Goal: Information Seeking & Learning: Learn about a topic

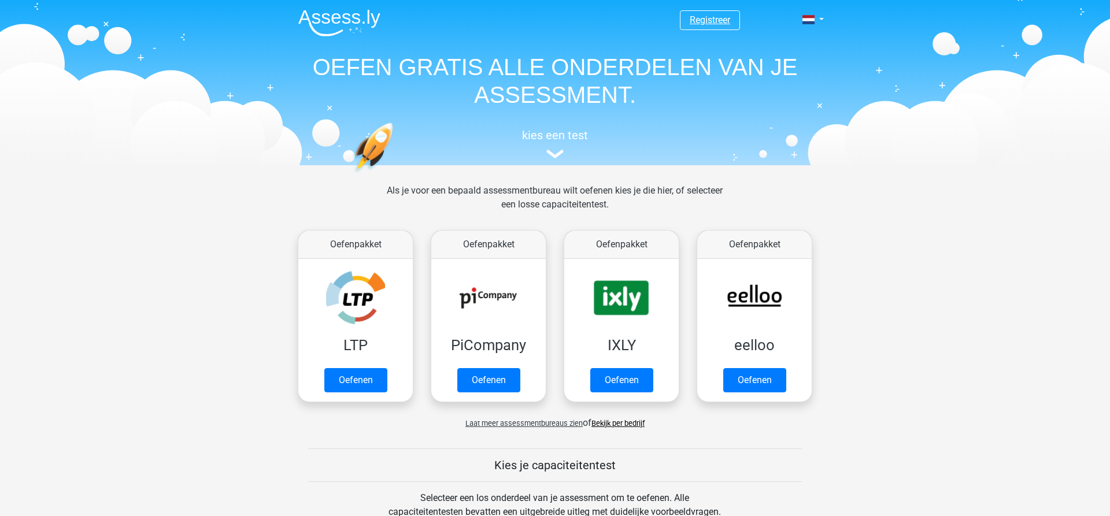
click at [711, 20] on link "Registreer" at bounding box center [710, 19] width 40 height 11
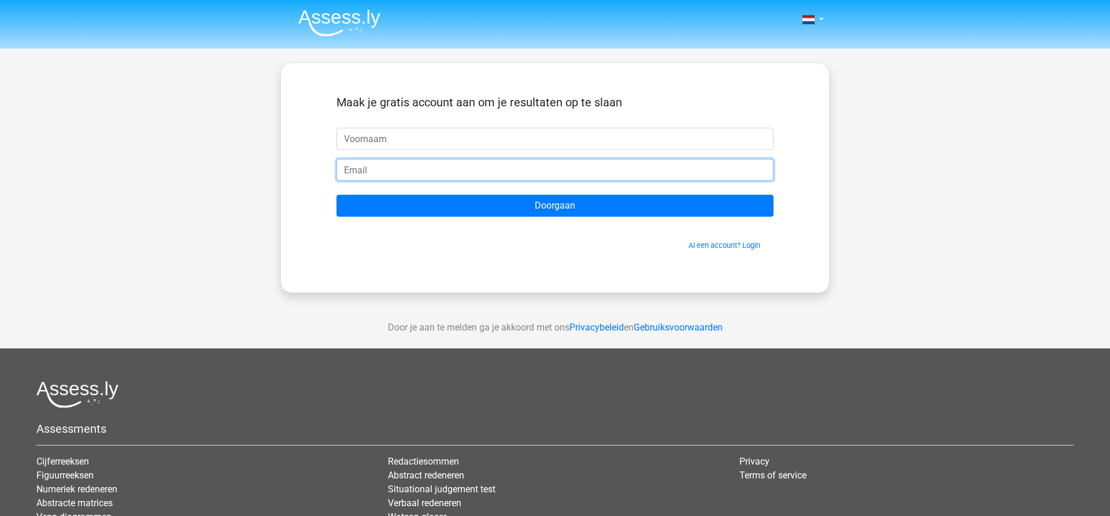
click at [351, 169] on input "email" at bounding box center [554, 170] width 437 height 22
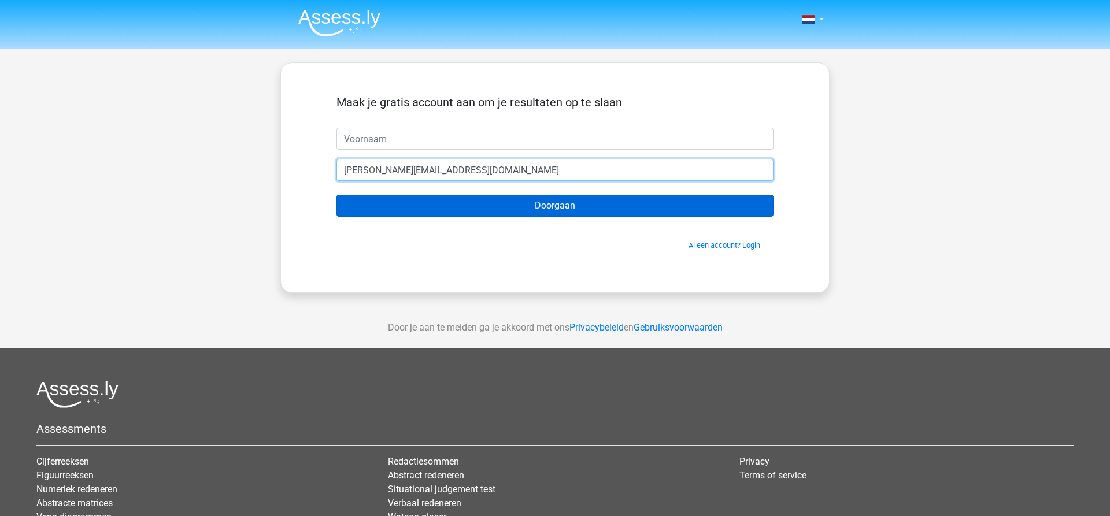
type input "[PERSON_NAME][EMAIL_ADDRESS][DOMAIN_NAME]"
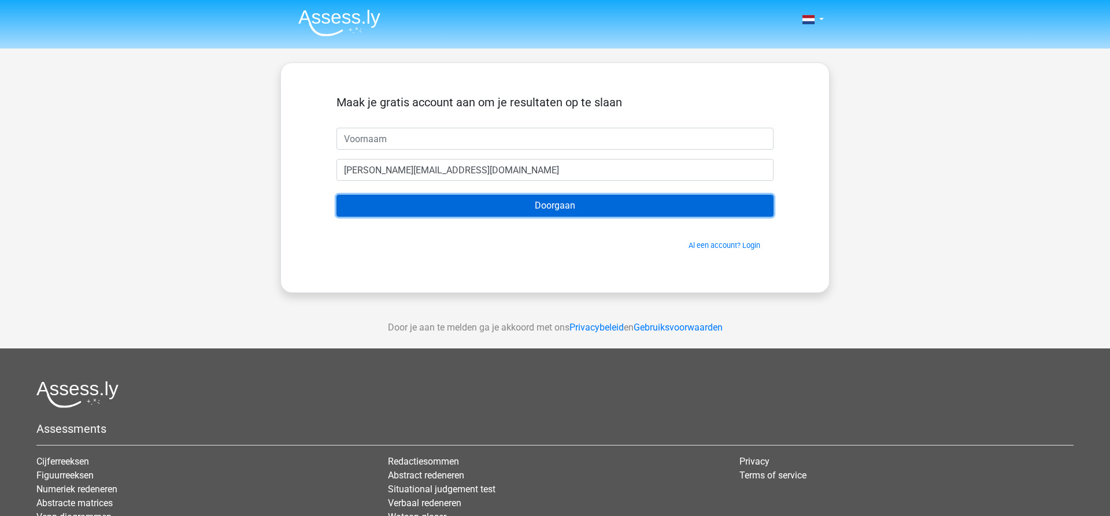
click at [560, 205] on input "Doorgaan" at bounding box center [554, 206] width 437 height 22
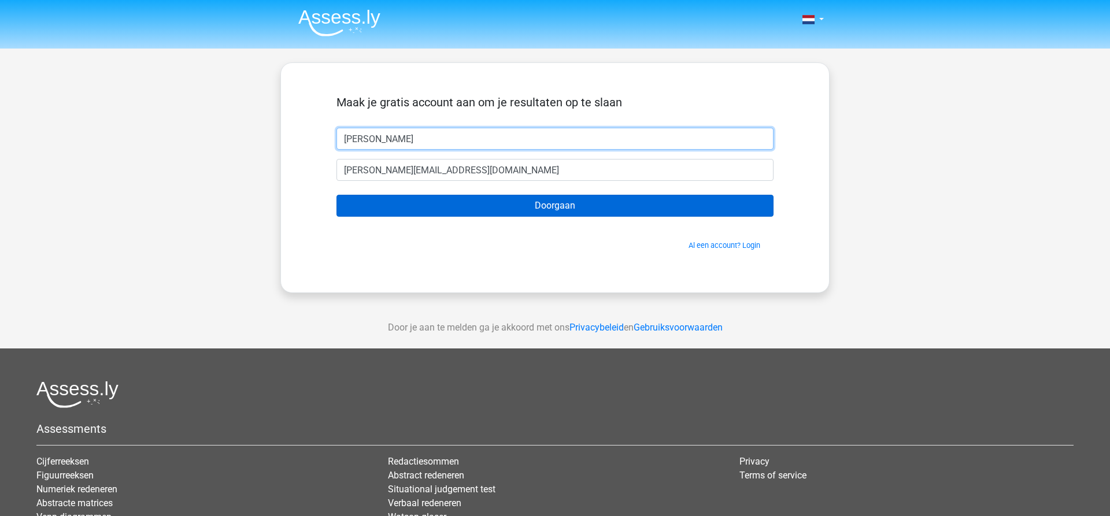
type input "Carla"
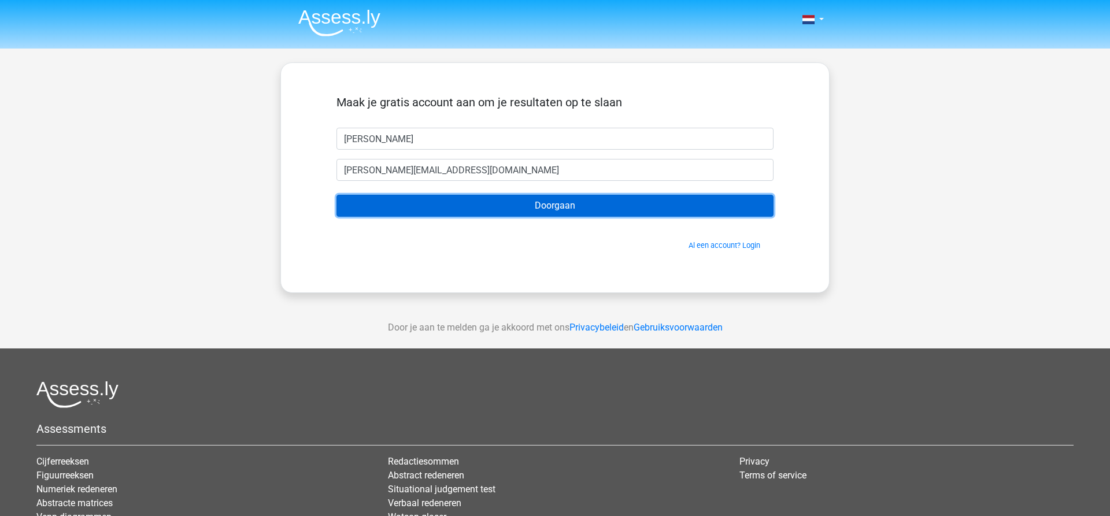
click at [544, 205] on input "Doorgaan" at bounding box center [554, 206] width 437 height 22
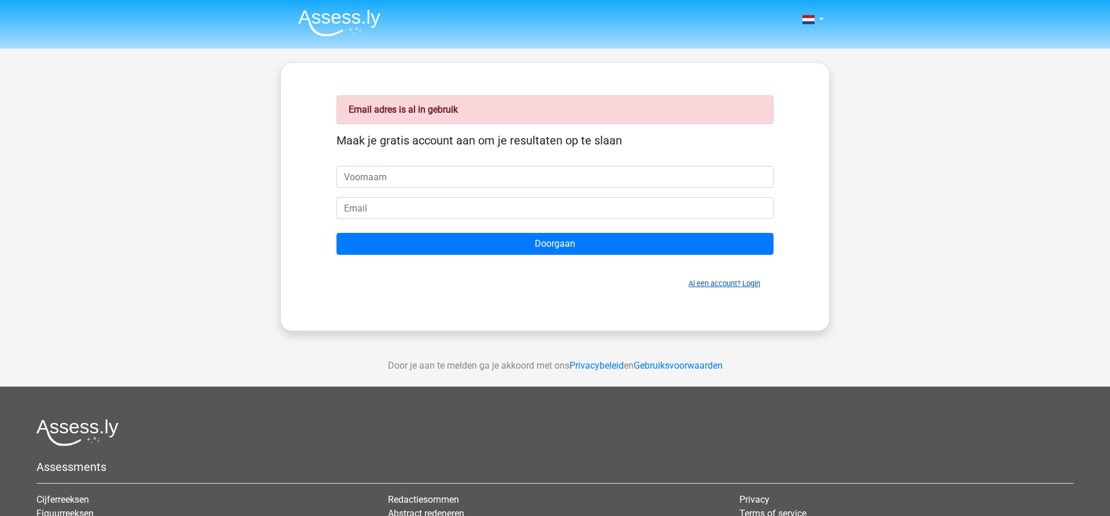
click at [706, 283] on link "Al een account? Login" at bounding box center [724, 283] width 72 height 9
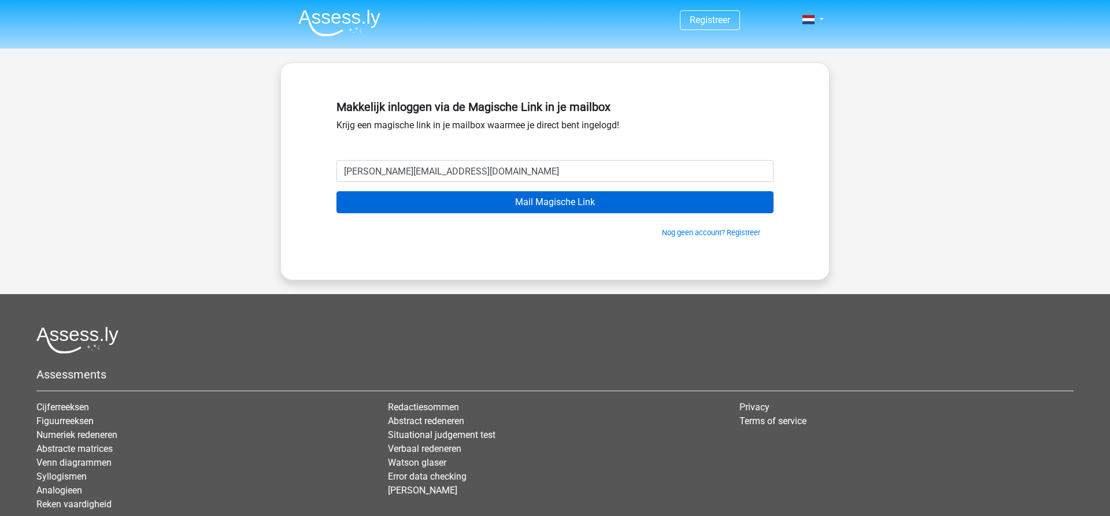
type input "[PERSON_NAME][EMAIL_ADDRESS][DOMAIN_NAME]"
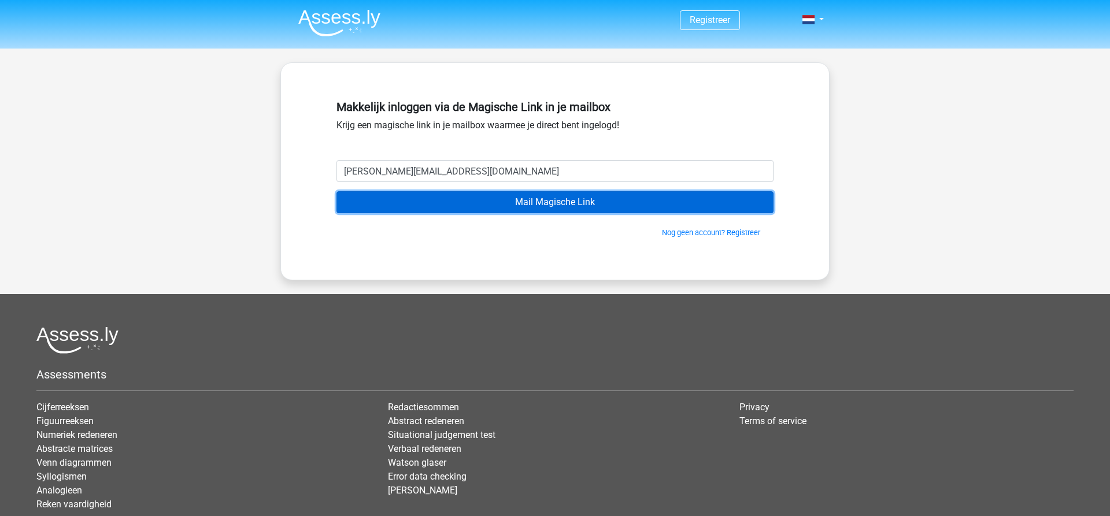
click at [577, 202] on input "Mail Magische Link" at bounding box center [554, 202] width 437 height 22
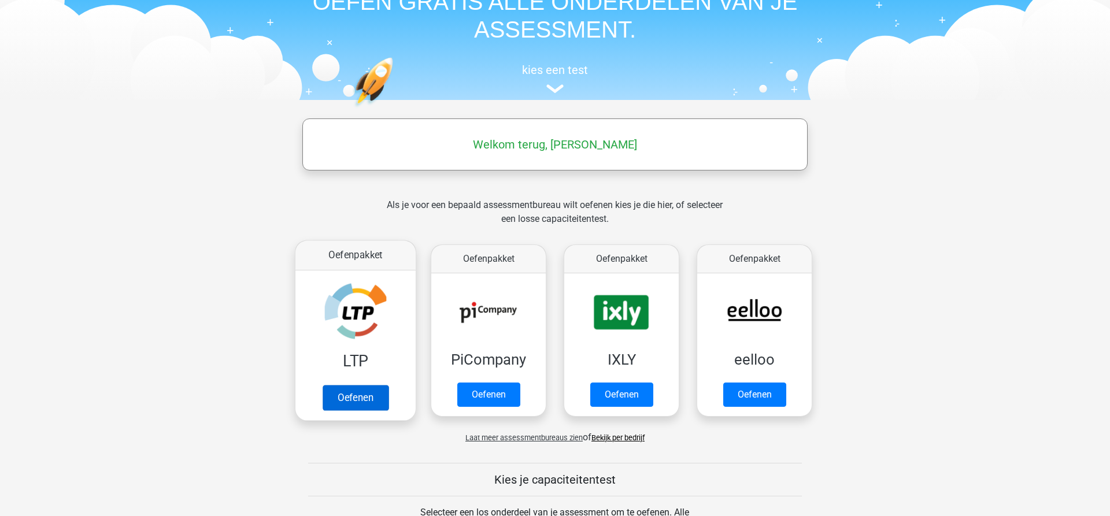
scroll to position [236, 0]
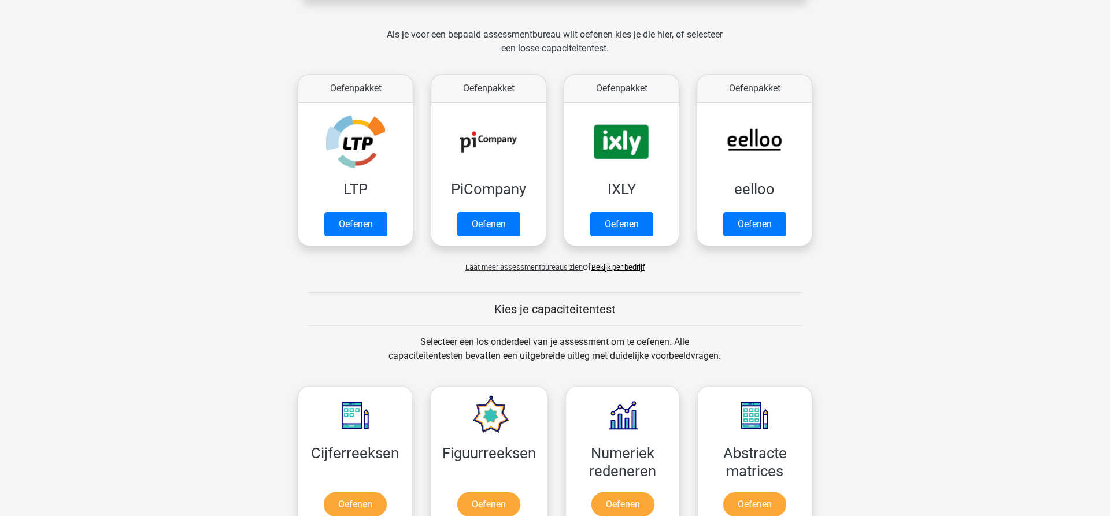
click at [518, 269] on span "Laat meer assessmentbureaus zien" at bounding box center [523, 267] width 117 height 9
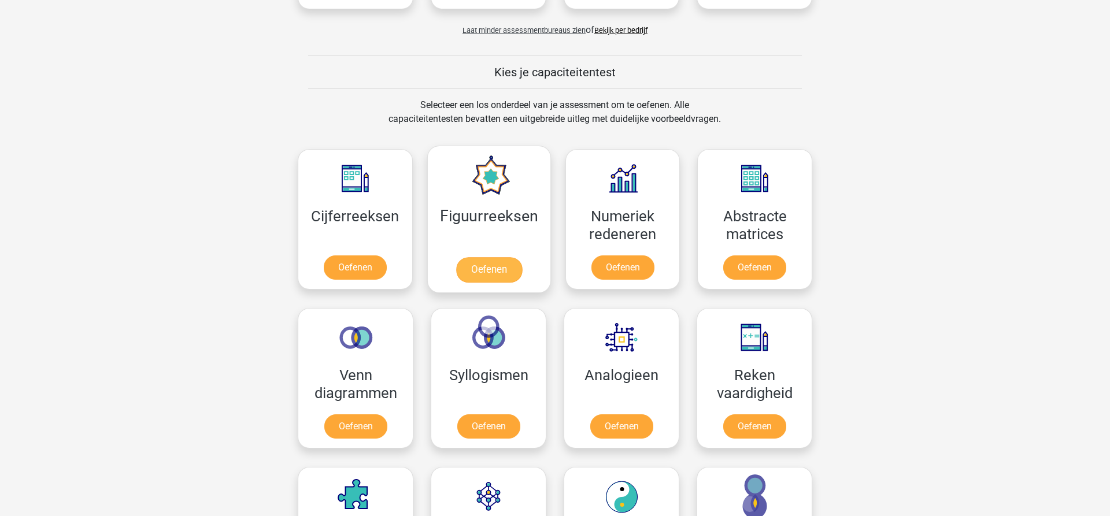
scroll to position [1061, 0]
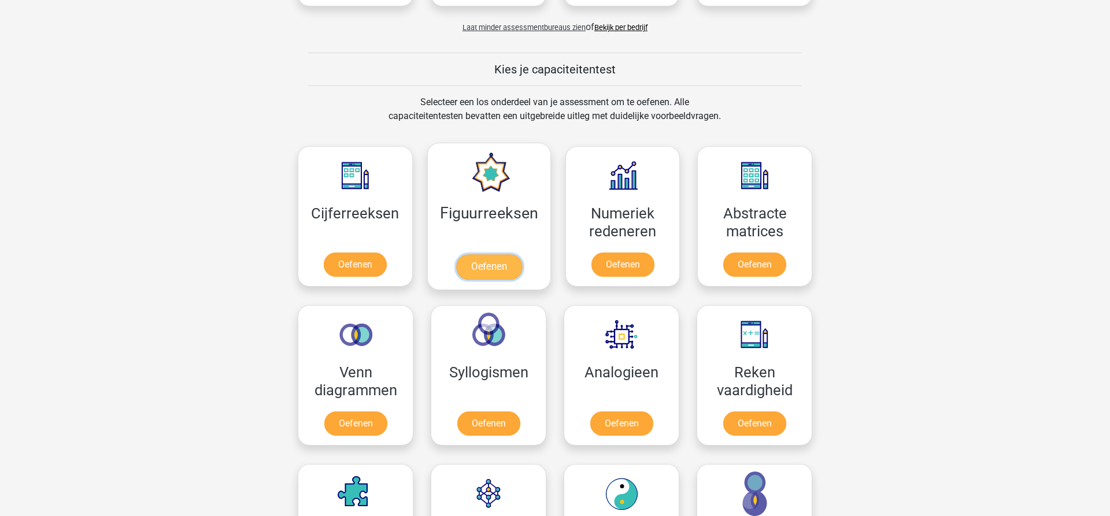
click at [484, 269] on link "Oefenen" at bounding box center [488, 266] width 66 height 25
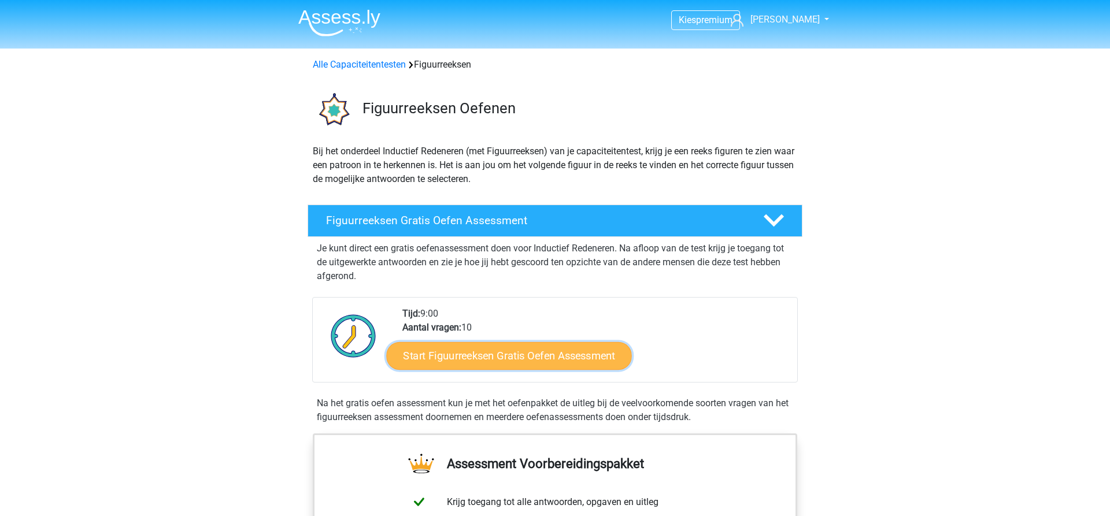
click at [459, 356] on link "Start Figuurreeksen Gratis Oefen Assessment" at bounding box center [509, 356] width 245 height 28
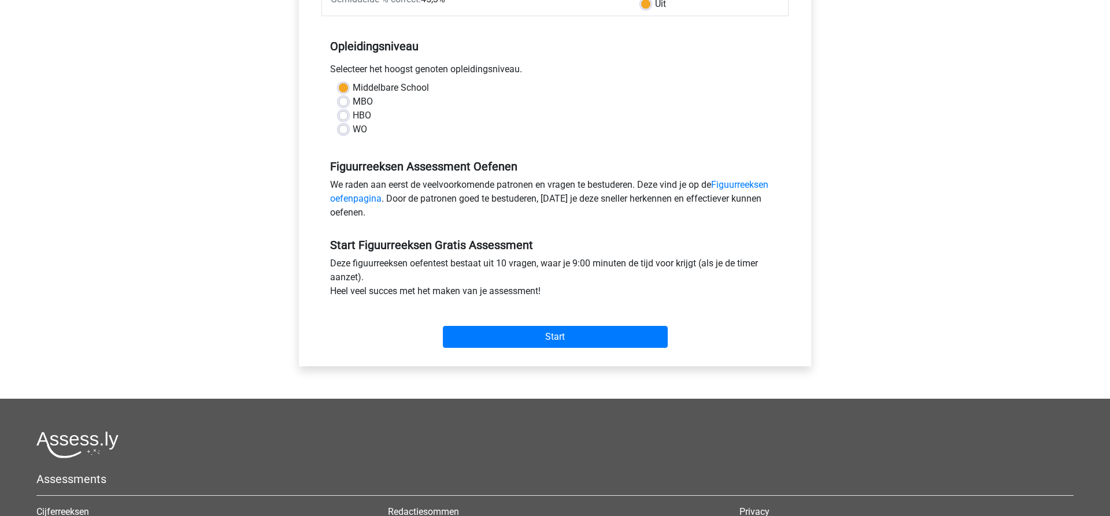
scroll to position [236, 0]
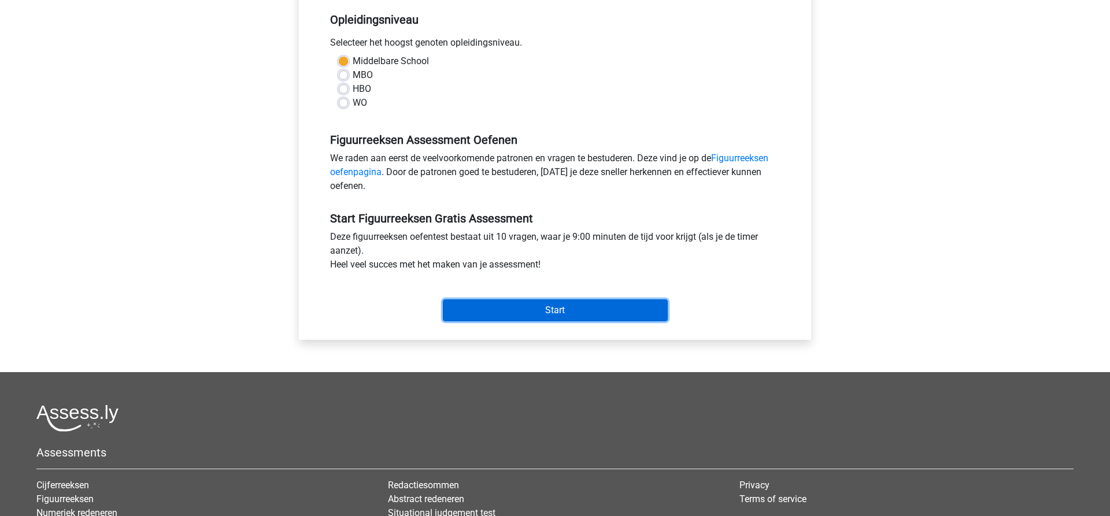
click at [570, 314] on input "Start" at bounding box center [555, 310] width 225 height 22
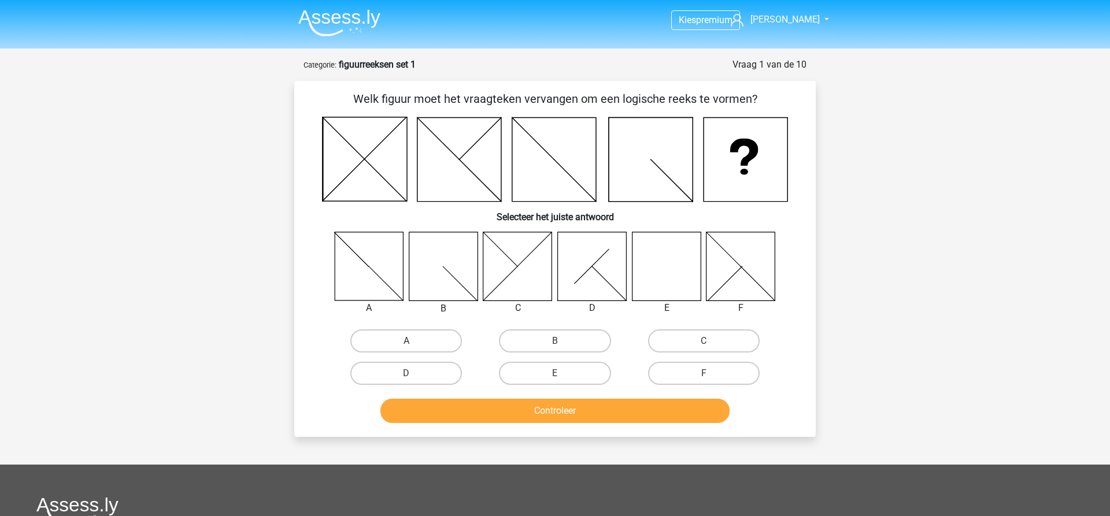
click at [674, 273] on icon at bounding box center [666, 266] width 69 height 69
click at [564, 372] on label "E" at bounding box center [555, 373] width 112 height 23
click at [562, 373] on input "E" at bounding box center [559, 377] width 8 height 8
radio input "true"
click at [548, 411] on button "Controleer" at bounding box center [555, 411] width 350 height 24
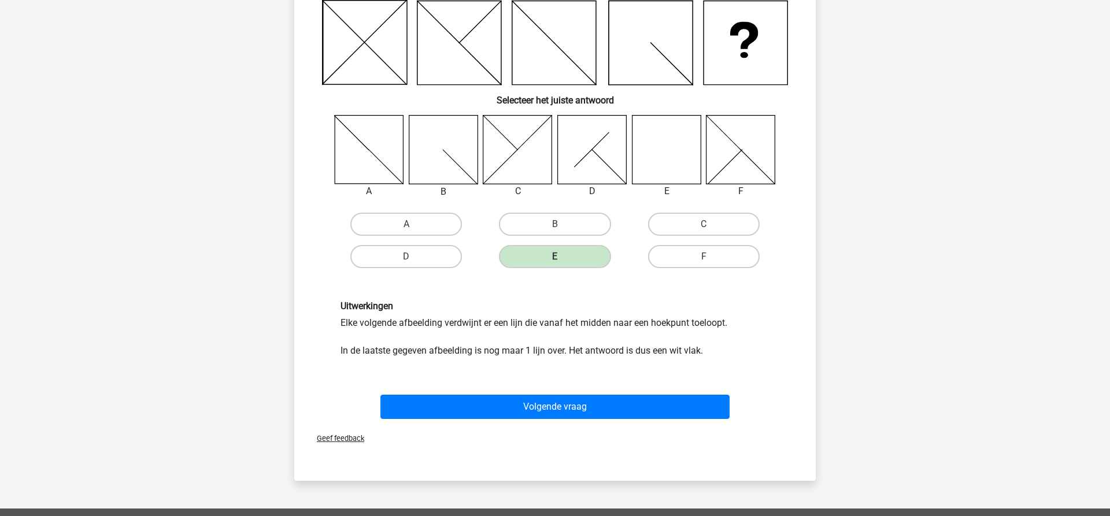
scroll to position [118, 0]
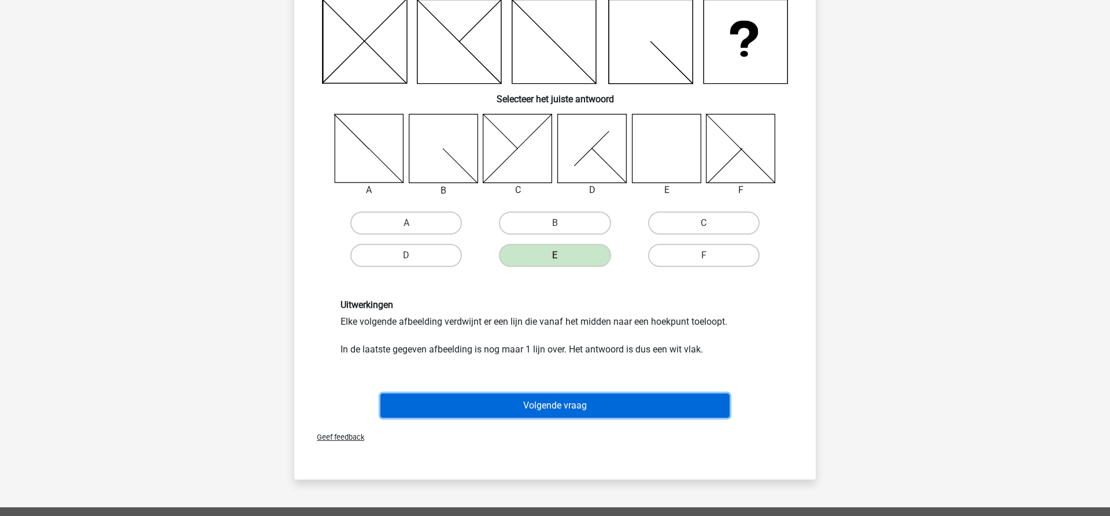
click at [579, 405] on button "Volgende vraag" at bounding box center [555, 406] width 350 height 24
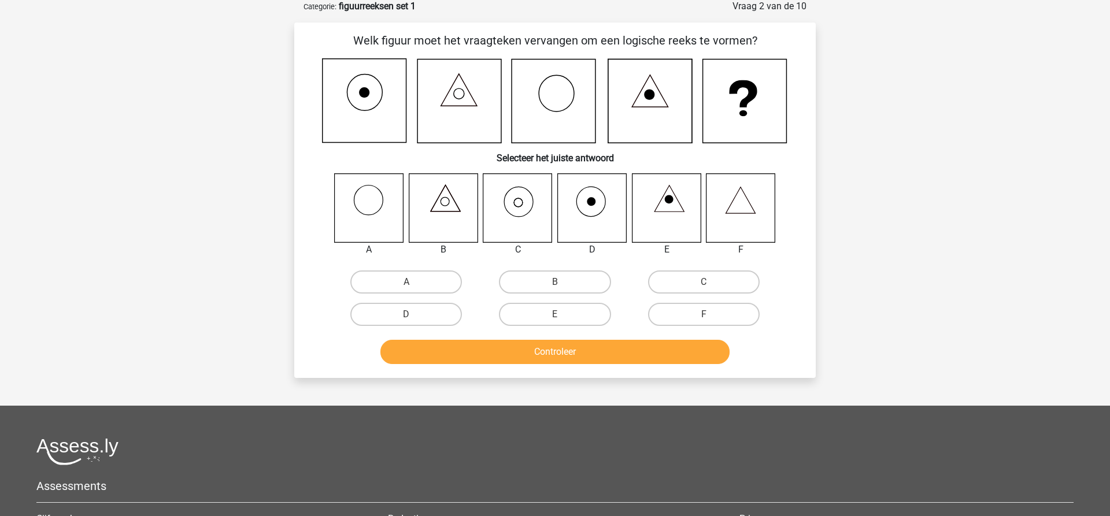
scroll to position [58, 0]
click at [688, 280] on label "C" at bounding box center [704, 282] width 112 height 23
click at [703, 283] on input "C" at bounding box center [707, 287] width 8 height 8
radio input "true"
click at [565, 353] on button "Controleer" at bounding box center [555, 352] width 350 height 24
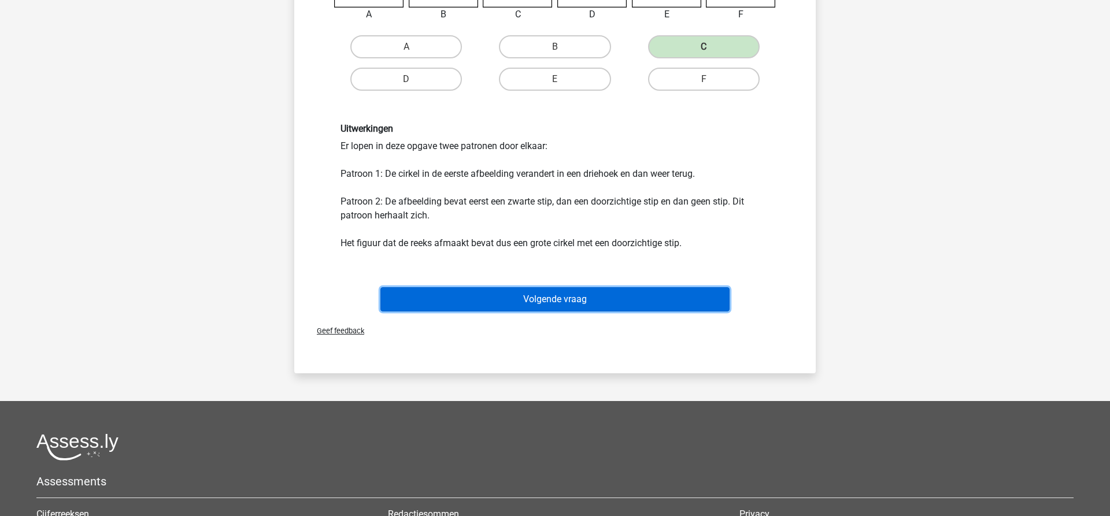
click at [546, 299] on button "Volgende vraag" at bounding box center [555, 299] width 350 height 24
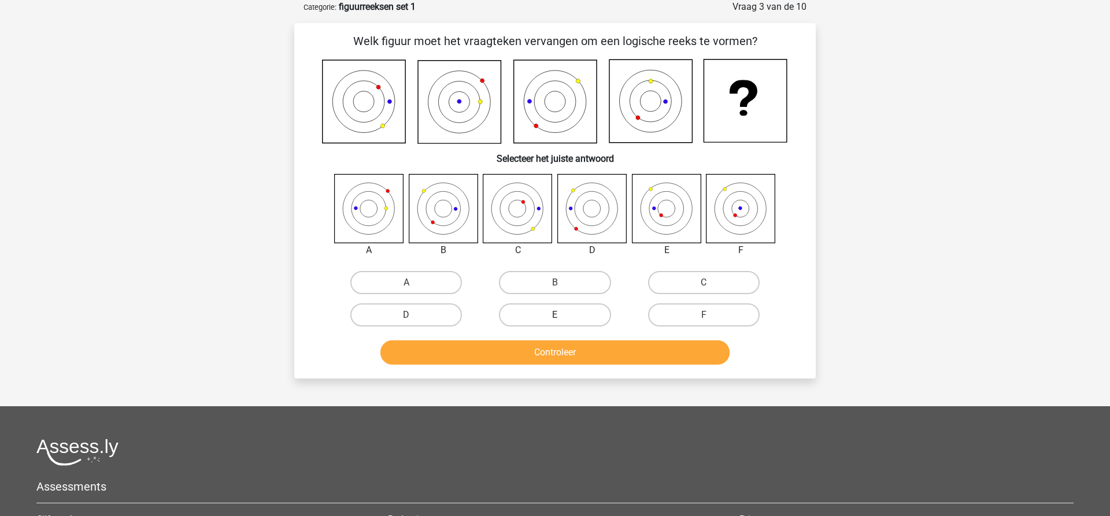
click at [544, 318] on label "E" at bounding box center [555, 314] width 112 height 23
click at [555, 318] on input "E" at bounding box center [559, 319] width 8 height 8
radio input "true"
click at [553, 354] on button "Controleer" at bounding box center [555, 352] width 350 height 24
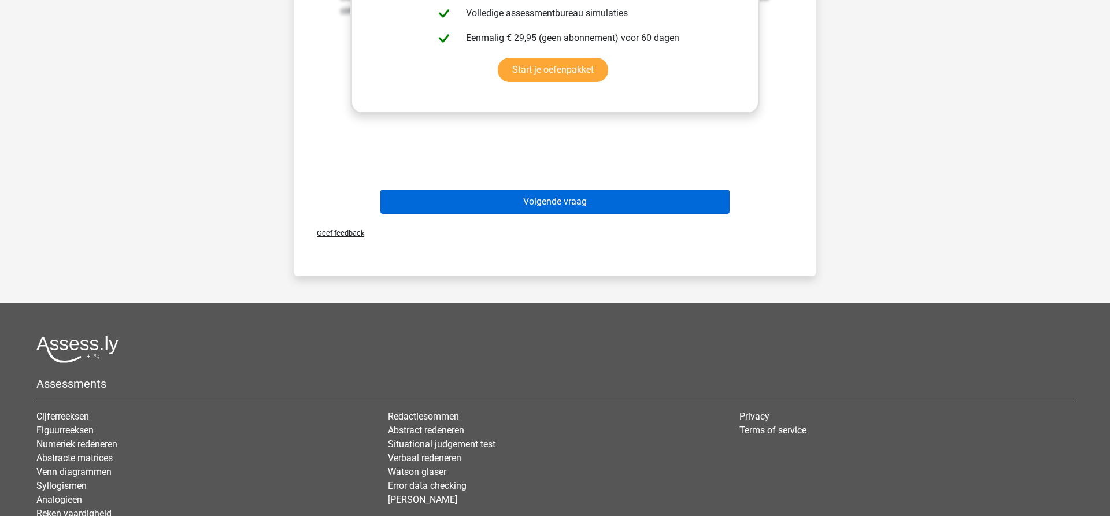
scroll to position [648, 0]
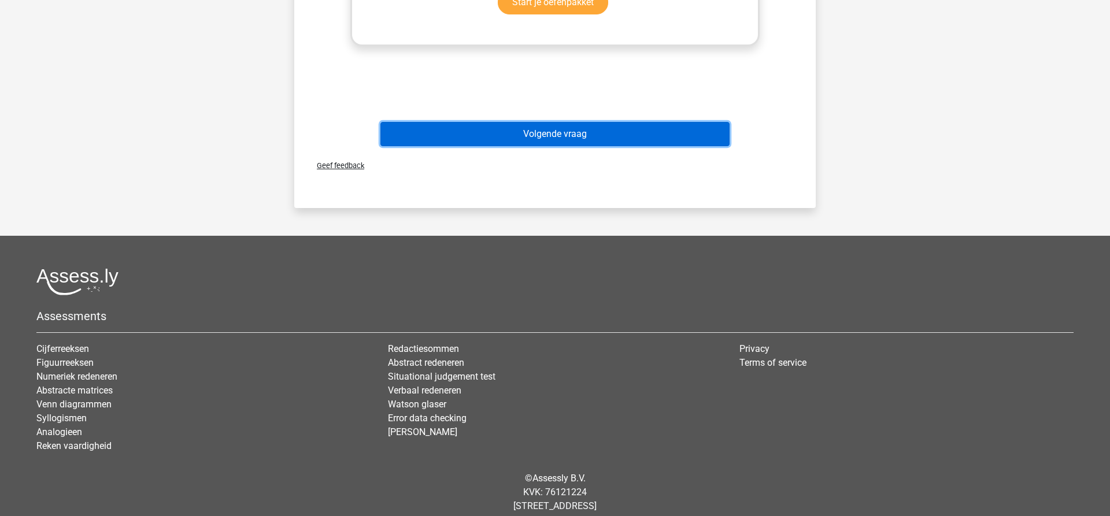
click at [541, 132] on button "Volgende vraag" at bounding box center [555, 134] width 350 height 24
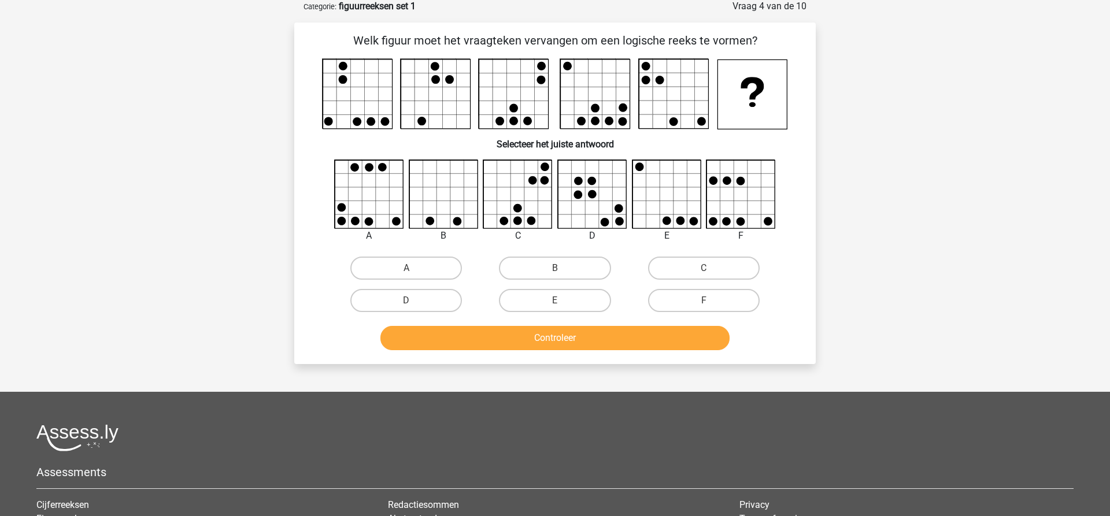
scroll to position [58, 0]
click at [570, 307] on label "E" at bounding box center [555, 301] width 112 height 23
click at [562, 307] on input "E" at bounding box center [559, 305] width 8 height 8
radio input "true"
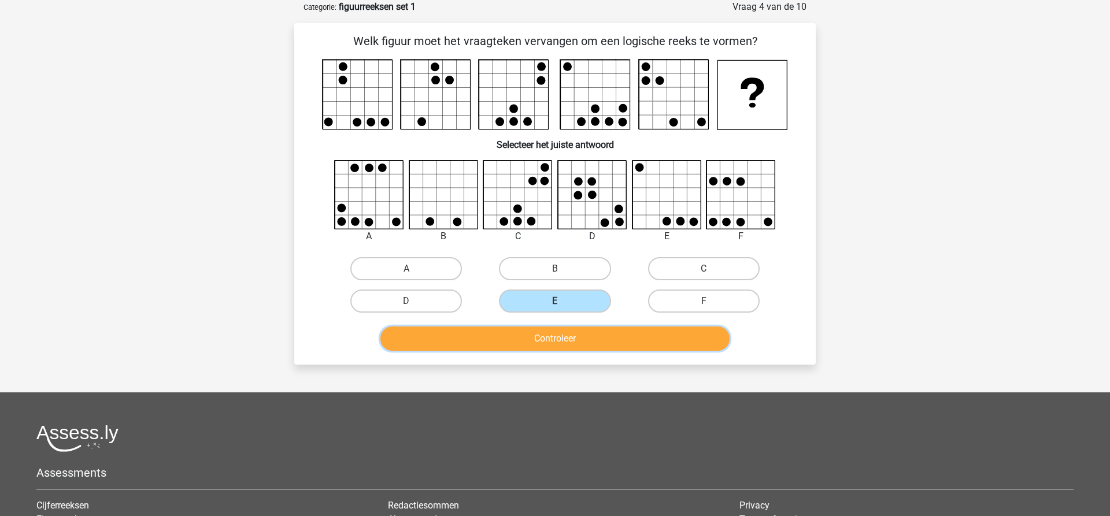
click at [557, 343] on button "Controleer" at bounding box center [555, 339] width 350 height 24
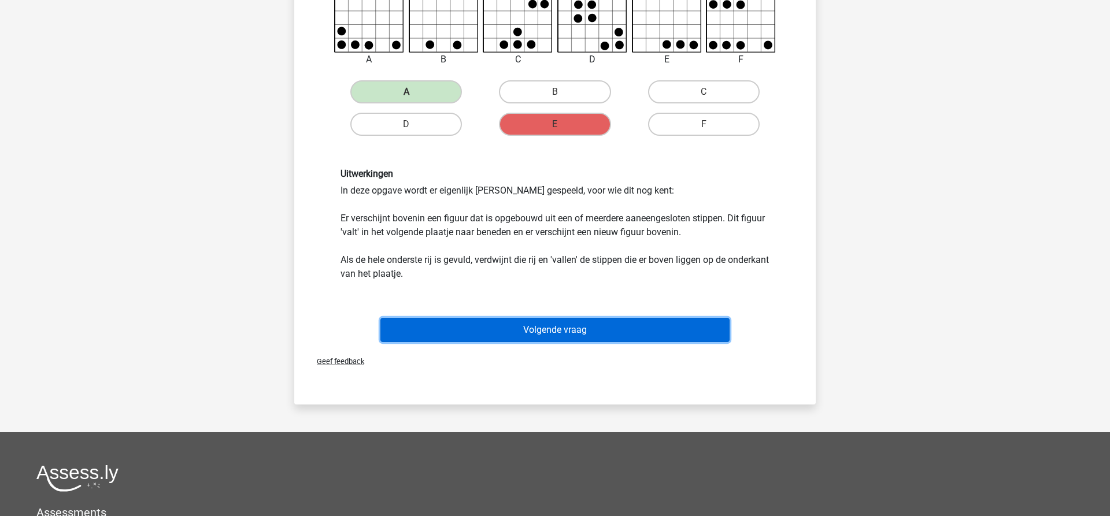
click at [538, 332] on button "Volgende vraag" at bounding box center [555, 330] width 350 height 24
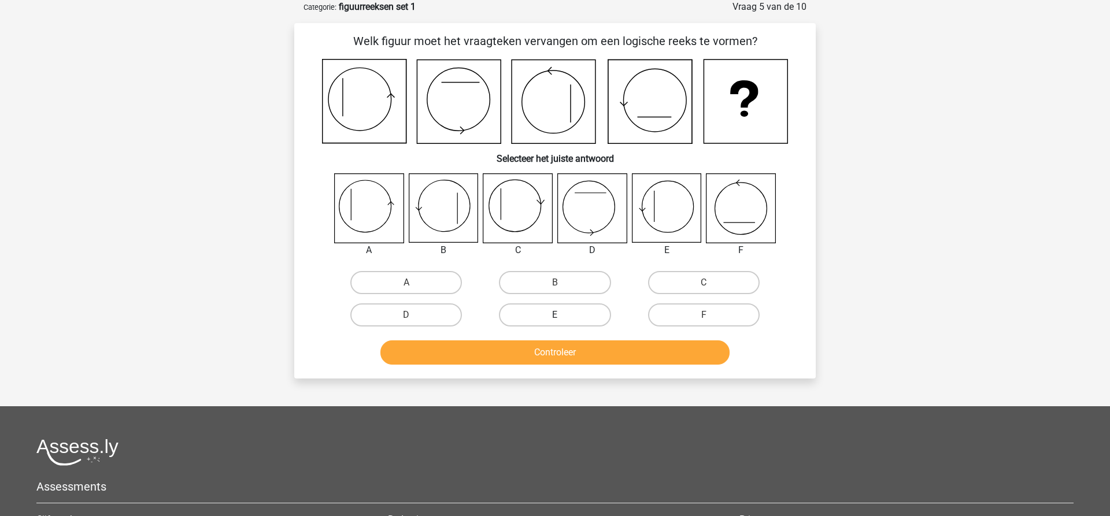
click at [561, 314] on label "E" at bounding box center [555, 314] width 112 height 23
click at [561, 315] on input "E" at bounding box center [559, 319] width 8 height 8
radio input "true"
click at [548, 350] on button "Controleer" at bounding box center [555, 352] width 350 height 24
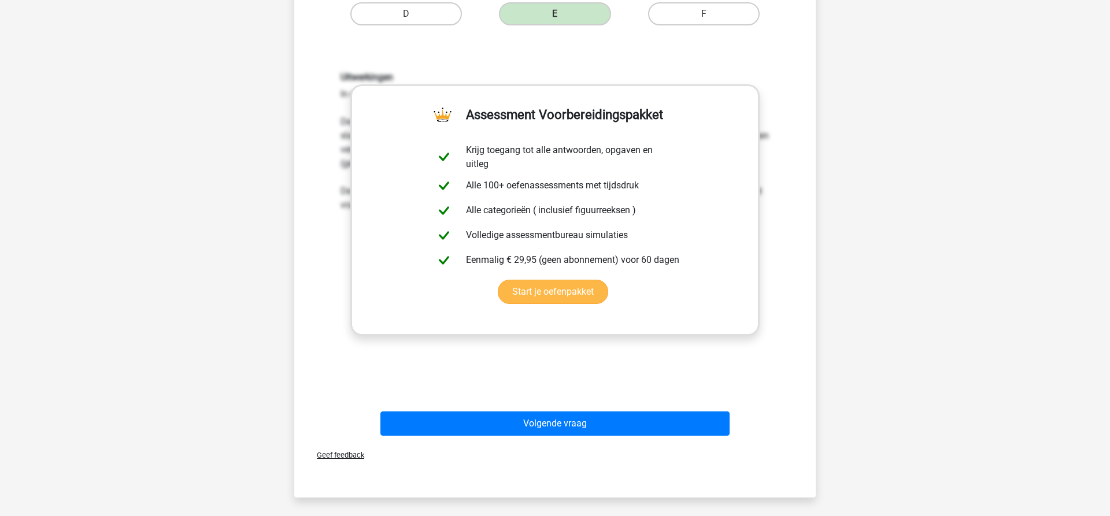
scroll to position [294, 0]
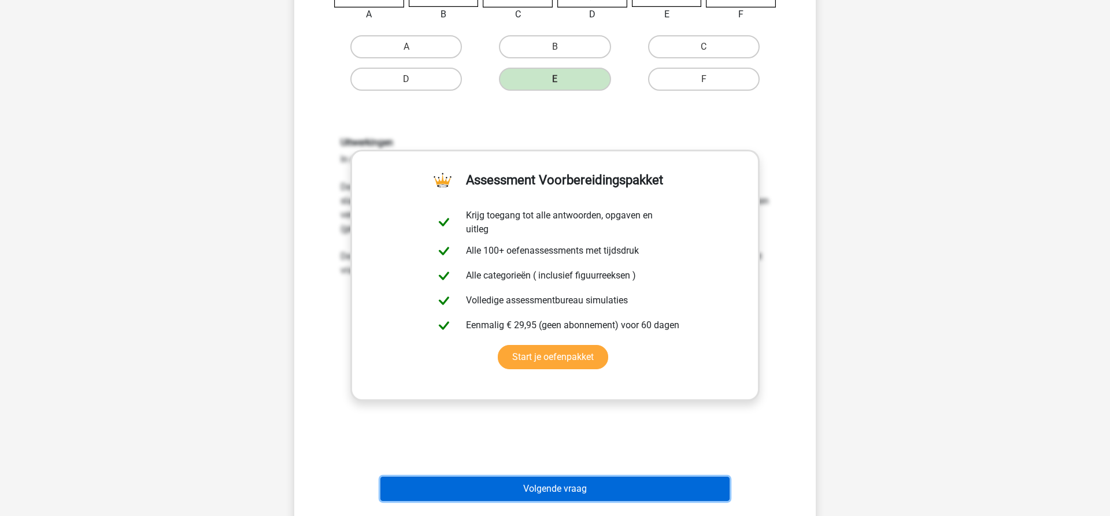
click at [563, 495] on button "Volgende vraag" at bounding box center [555, 489] width 350 height 24
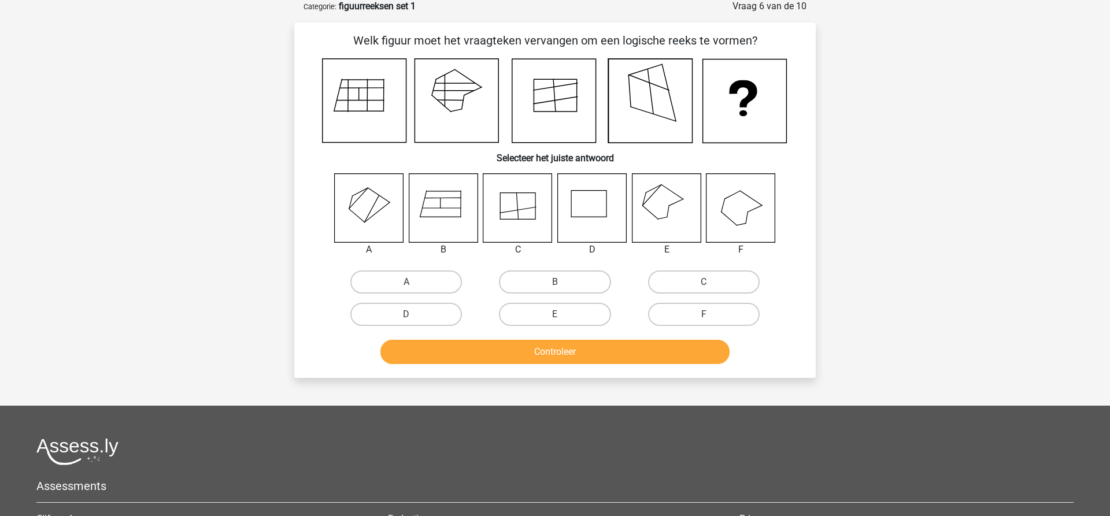
scroll to position [58, 0]
click at [569, 315] on label "E" at bounding box center [555, 314] width 112 height 23
click at [562, 315] on input "E" at bounding box center [559, 319] width 8 height 8
radio input "true"
click at [557, 353] on button "Controleer" at bounding box center [555, 352] width 350 height 24
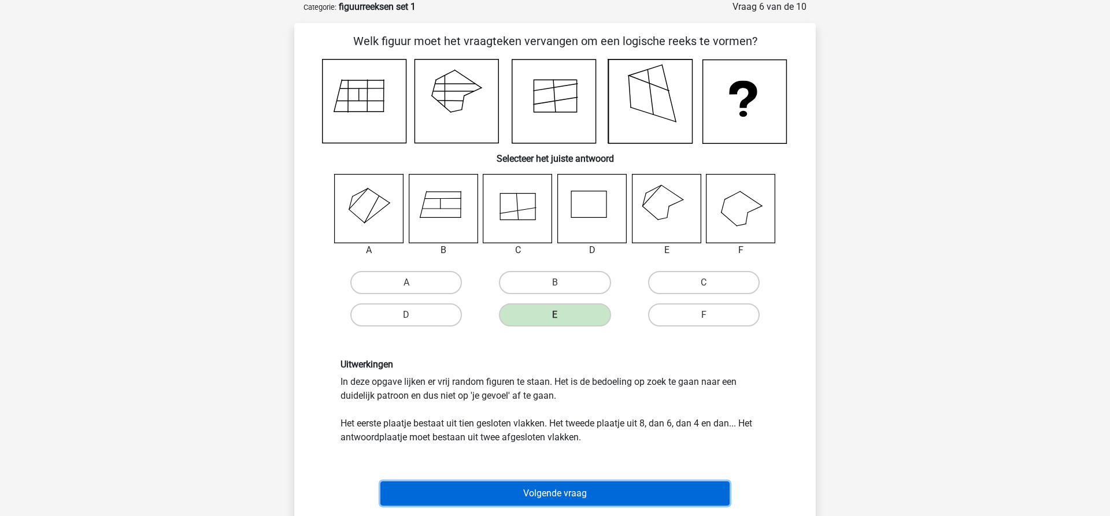
click at [548, 494] on button "Volgende vraag" at bounding box center [555, 493] width 350 height 24
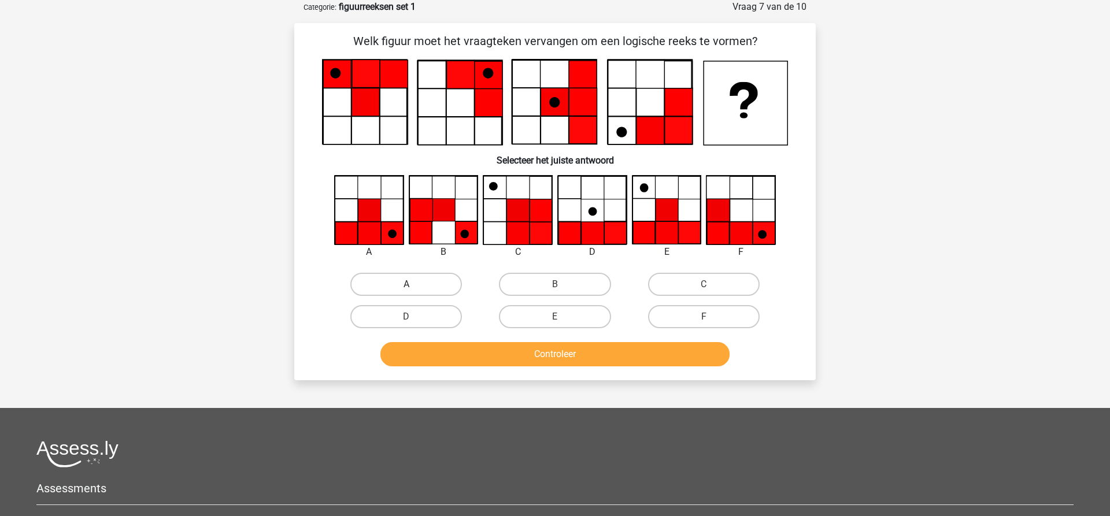
click at [395, 284] on label "A" at bounding box center [406, 284] width 112 height 23
click at [406, 284] on input "A" at bounding box center [410, 288] width 8 height 8
radio input "true"
click at [553, 356] on button "Controleer" at bounding box center [555, 354] width 350 height 24
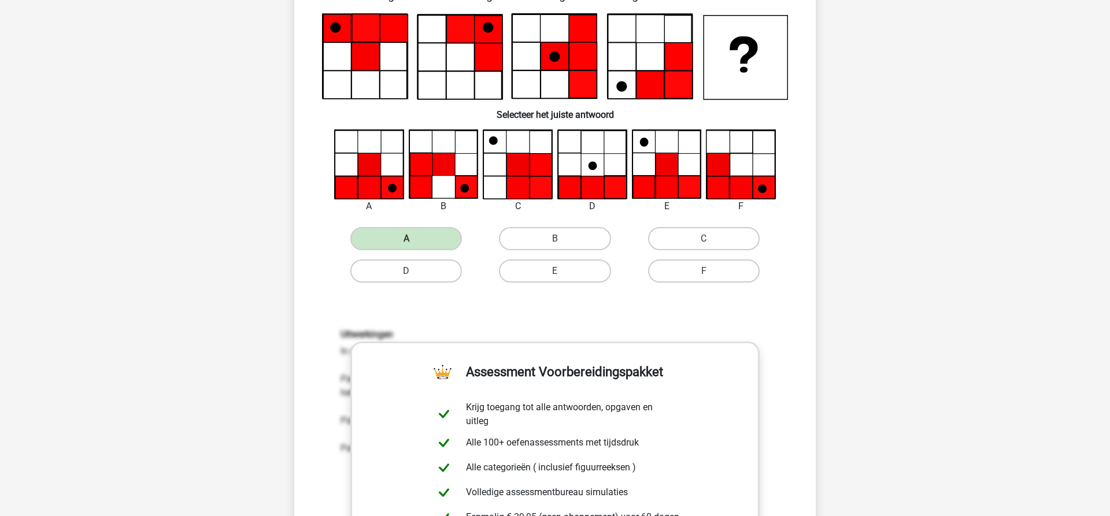
scroll to position [412, 0]
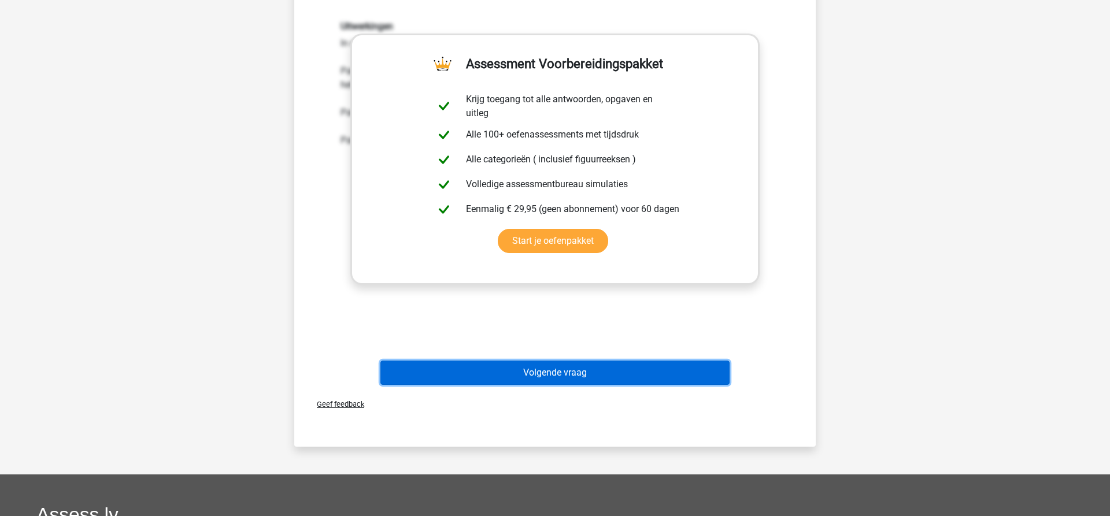
click at [551, 375] on button "Volgende vraag" at bounding box center [555, 373] width 350 height 24
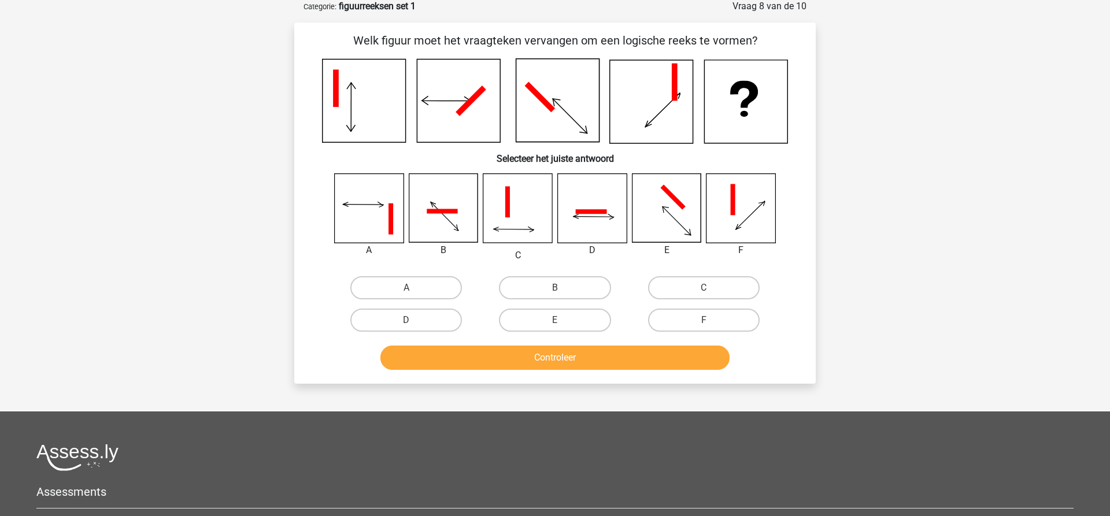
scroll to position [58, 0]
click at [713, 294] on label "C" at bounding box center [704, 288] width 112 height 23
click at [711, 294] on input "C" at bounding box center [707, 292] width 8 height 8
radio input "true"
click at [589, 357] on button "Controleer" at bounding box center [555, 358] width 350 height 24
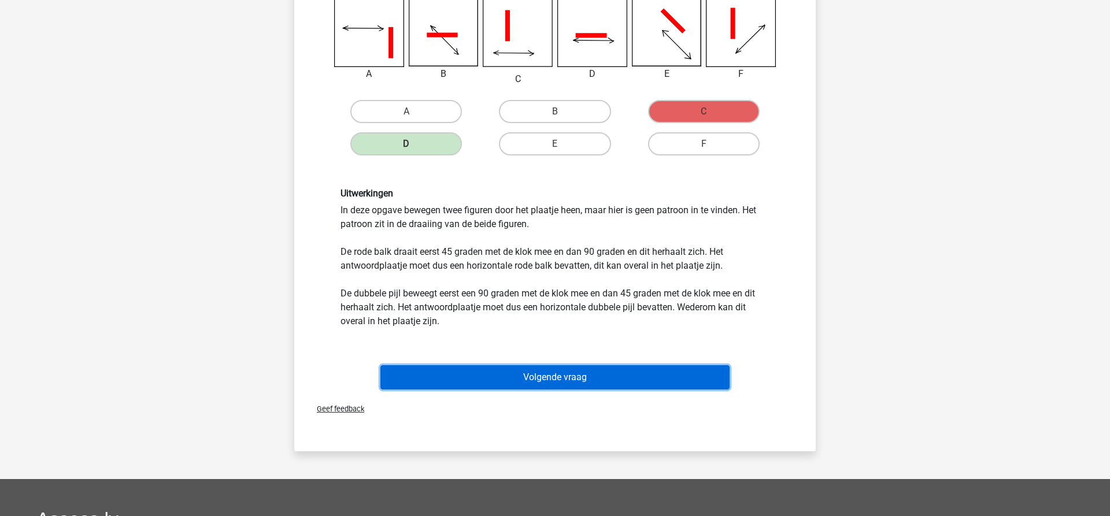
click at [569, 380] on button "Volgende vraag" at bounding box center [555, 377] width 350 height 24
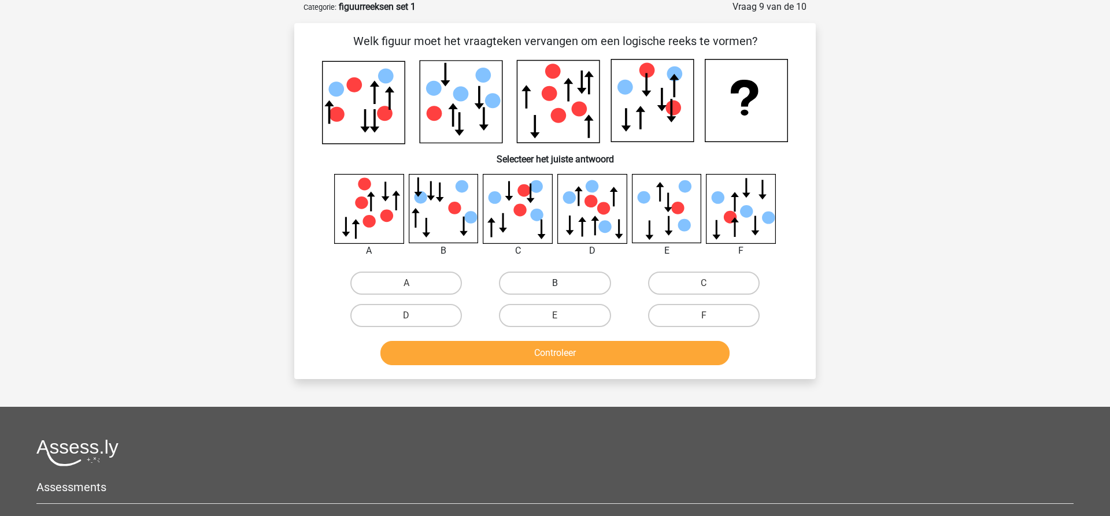
click at [555, 281] on label "B" at bounding box center [555, 283] width 112 height 23
click at [555, 283] on input "B" at bounding box center [559, 287] width 8 height 8
radio input "true"
click at [554, 351] on button "Controleer" at bounding box center [555, 353] width 350 height 24
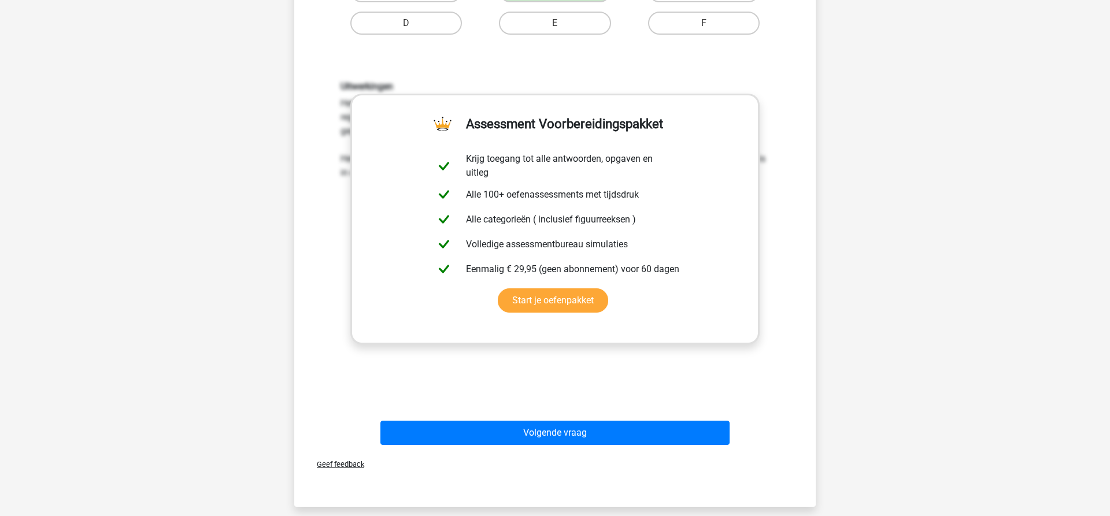
scroll to position [353, 0]
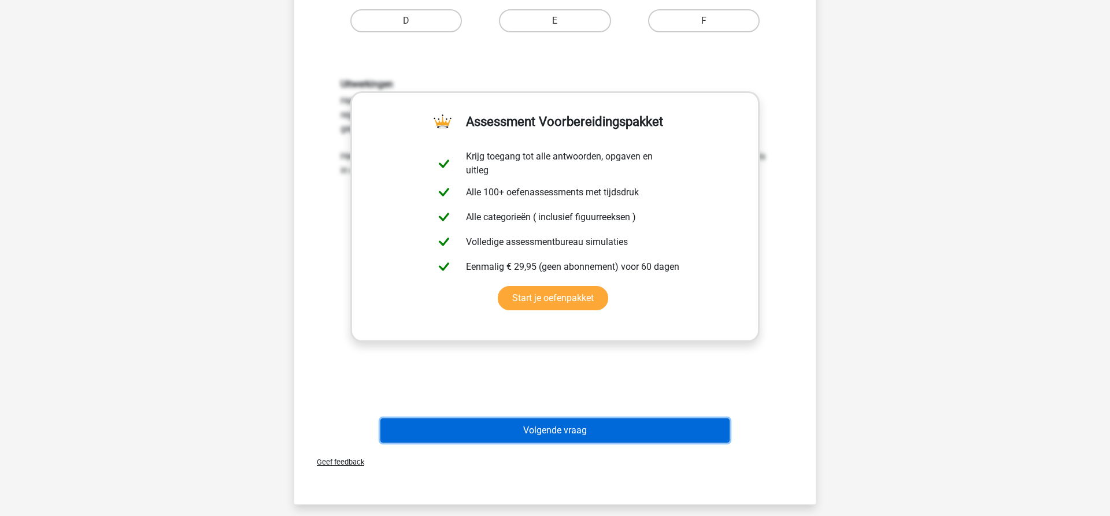
click at [573, 431] on button "Volgende vraag" at bounding box center [555, 430] width 350 height 24
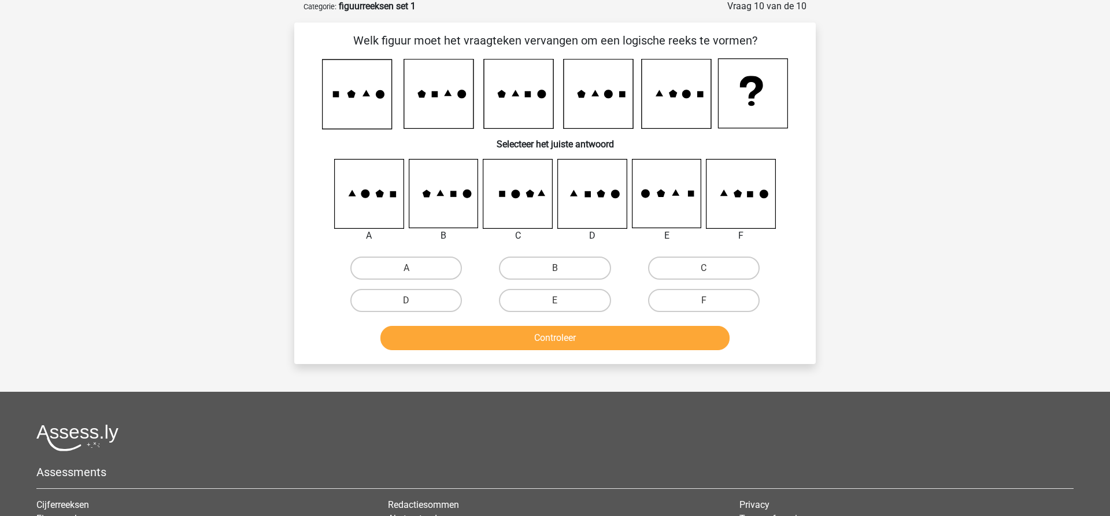
scroll to position [58, 0]
click at [710, 302] on input "F" at bounding box center [707, 305] width 8 height 8
radio input "true"
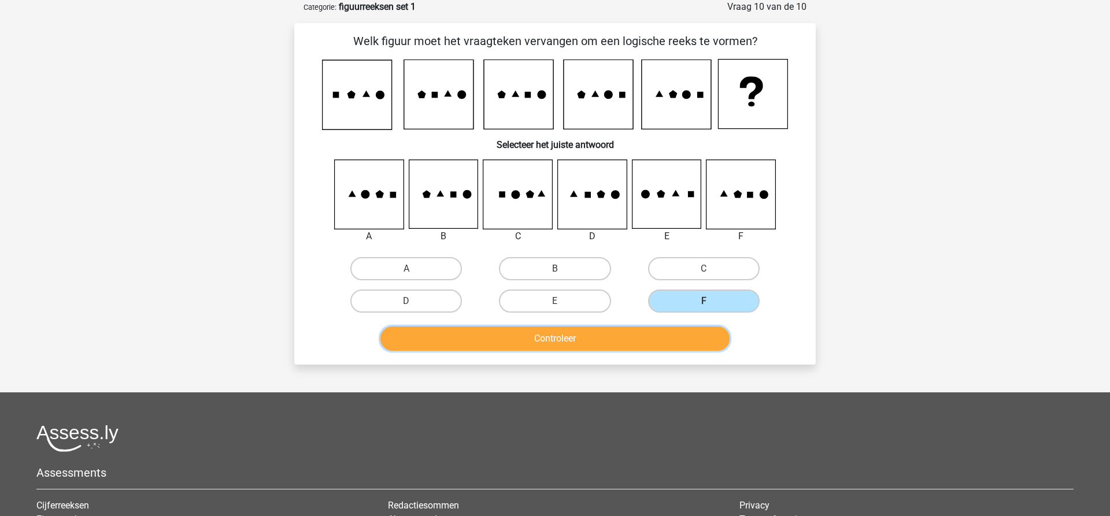
click at [601, 342] on button "Controleer" at bounding box center [555, 339] width 350 height 24
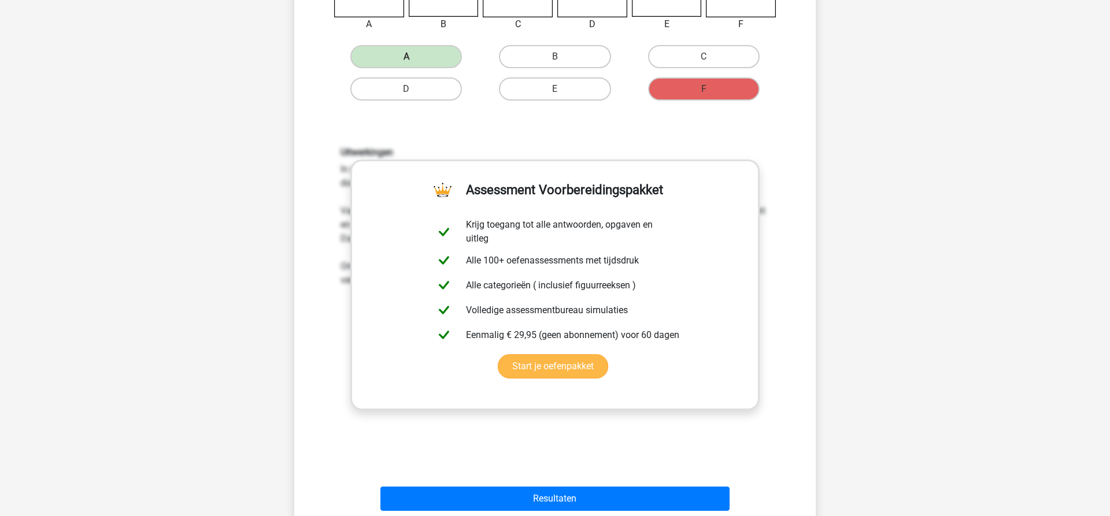
scroll to position [353, 0]
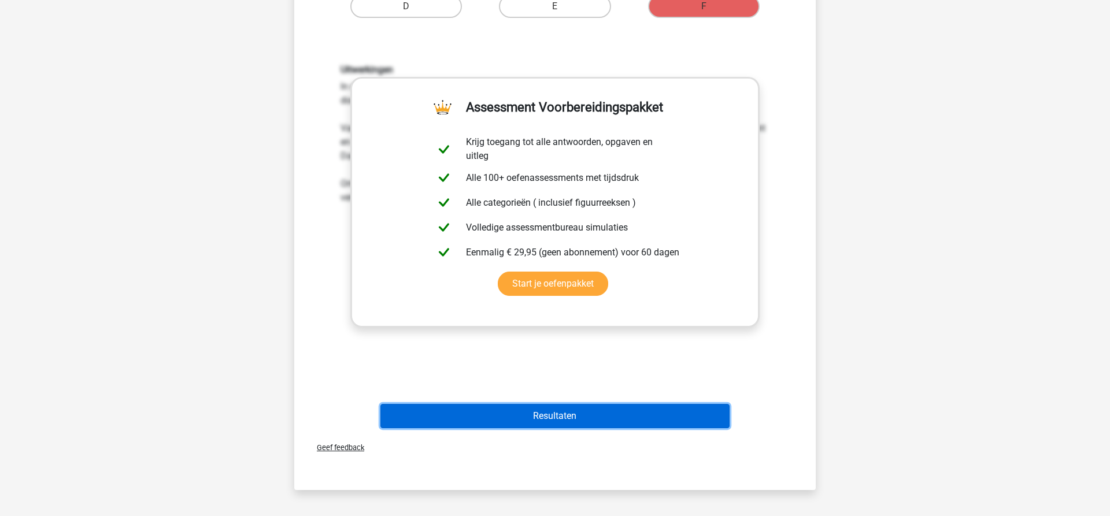
click at [554, 424] on button "Resultaten" at bounding box center [555, 416] width 350 height 24
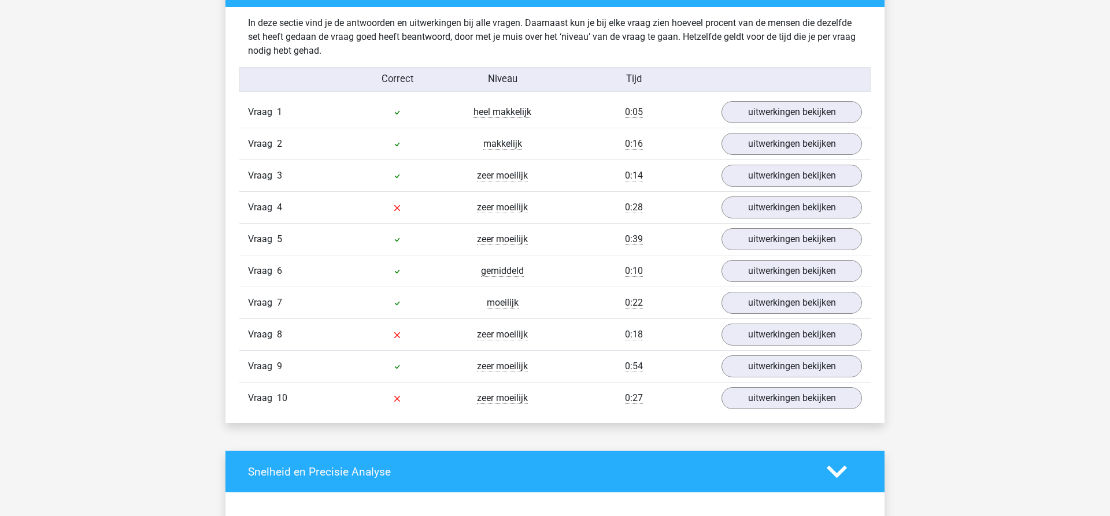
scroll to position [943, 0]
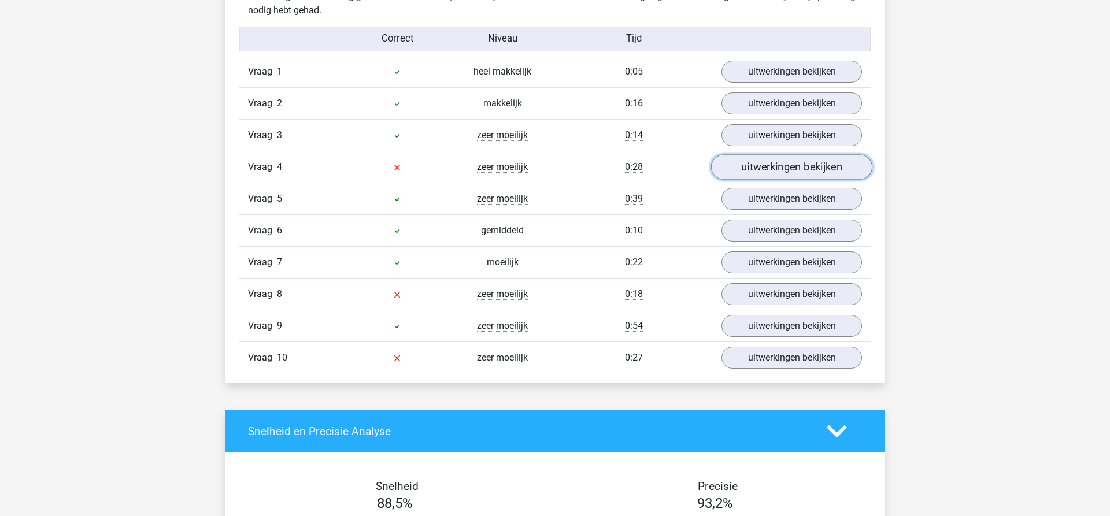
click at [775, 165] on link "uitwerkingen bekijken" at bounding box center [791, 166] width 161 height 25
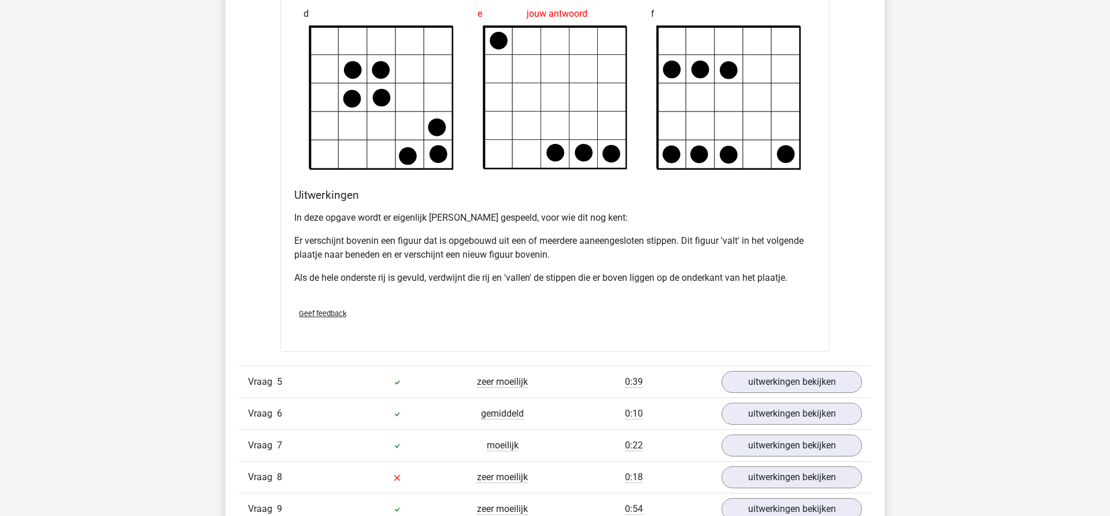
scroll to position [1533, 0]
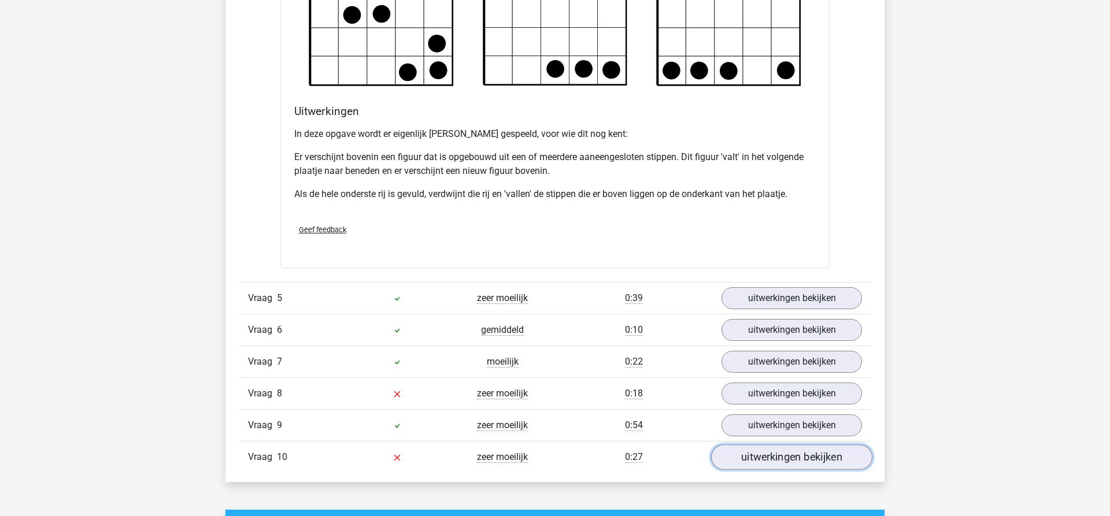
click at [777, 462] on link "uitwerkingen bekijken" at bounding box center [791, 456] width 161 height 25
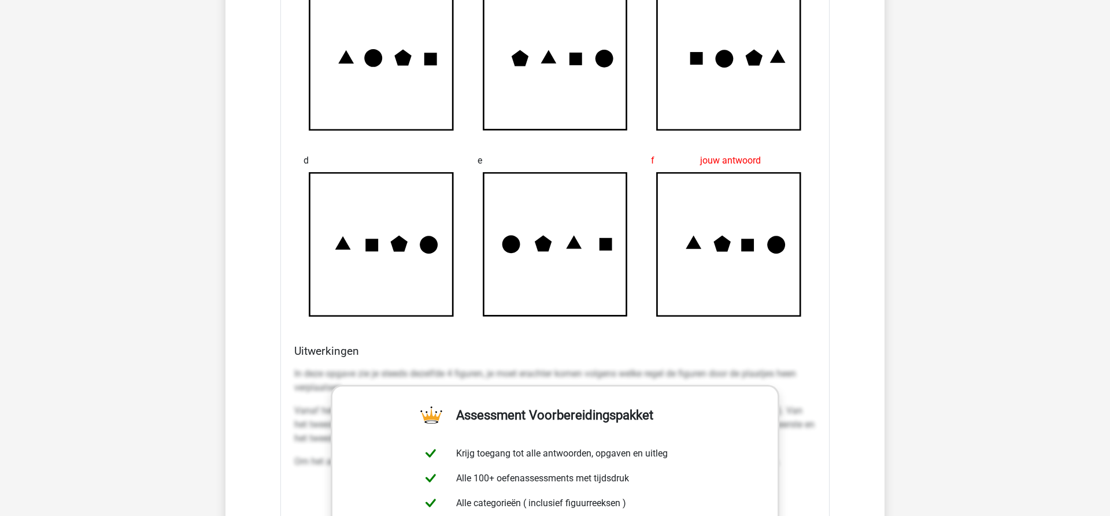
scroll to position [1886, 0]
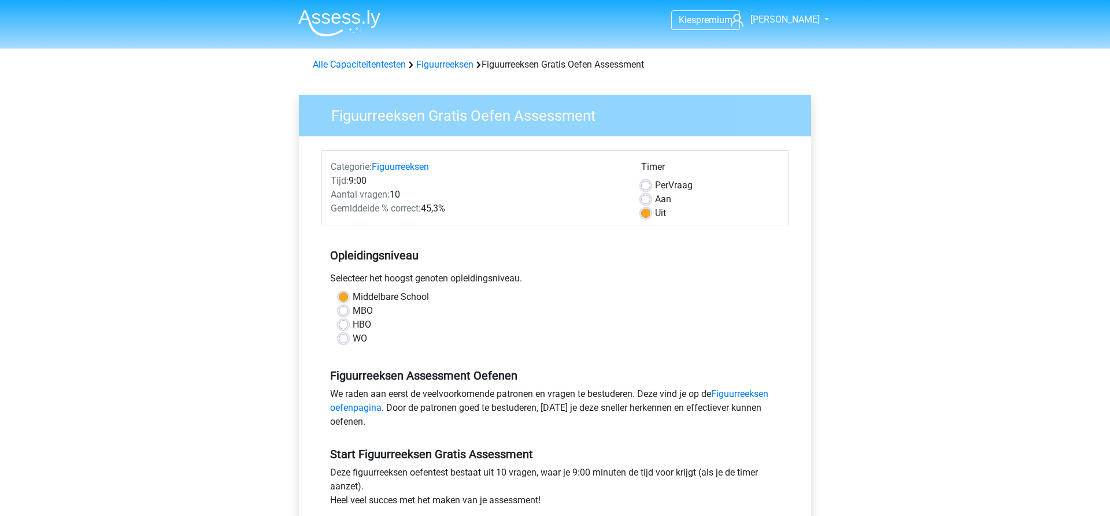
scroll to position [236, 0]
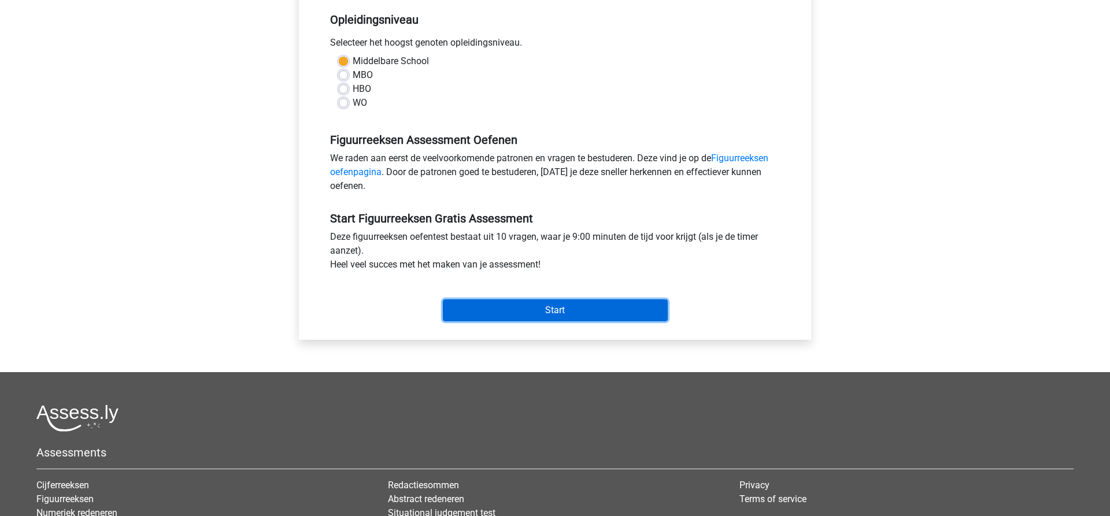
click at [566, 309] on input "Start" at bounding box center [555, 310] width 225 height 22
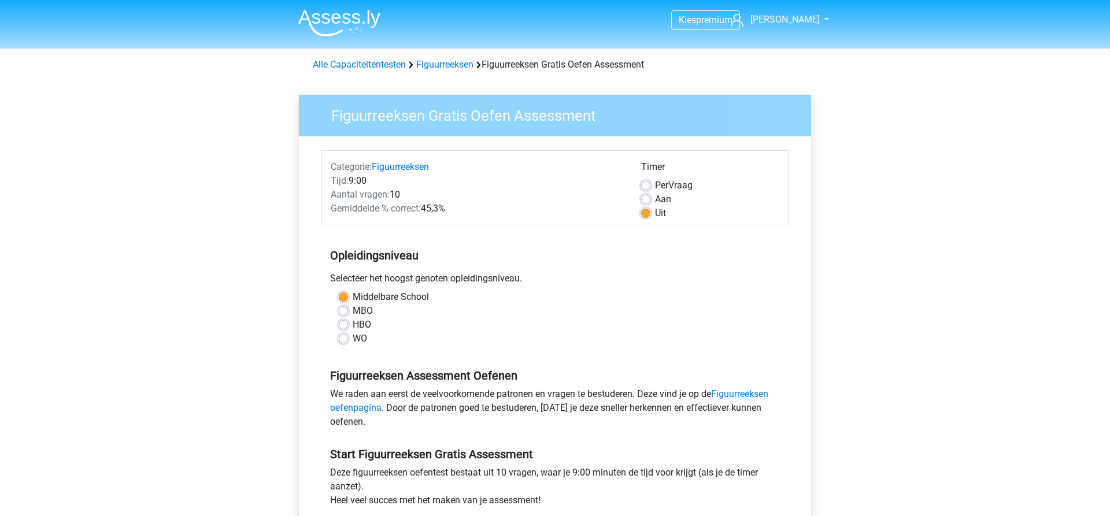
scroll to position [354, 0]
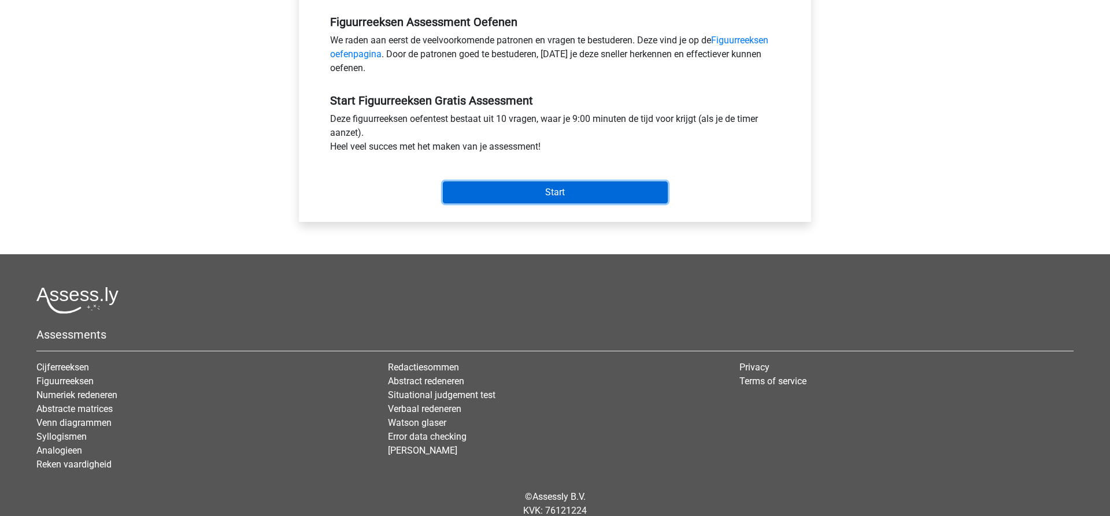
click at [546, 186] on input "Start" at bounding box center [555, 192] width 225 height 22
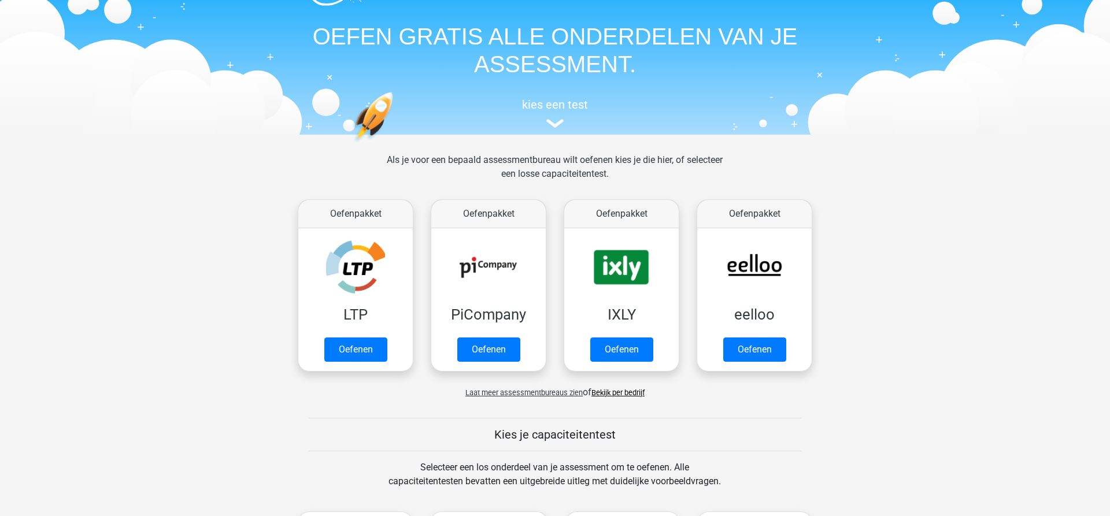
scroll to position [354, 0]
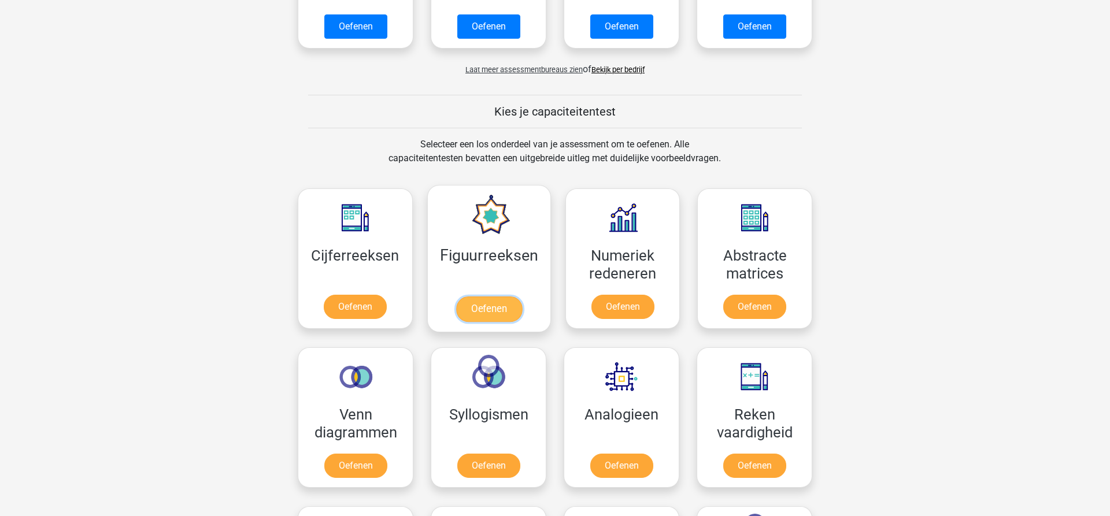
click at [502, 303] on link "Oefenen" at bounding box center [488, 308] width 66 height 25
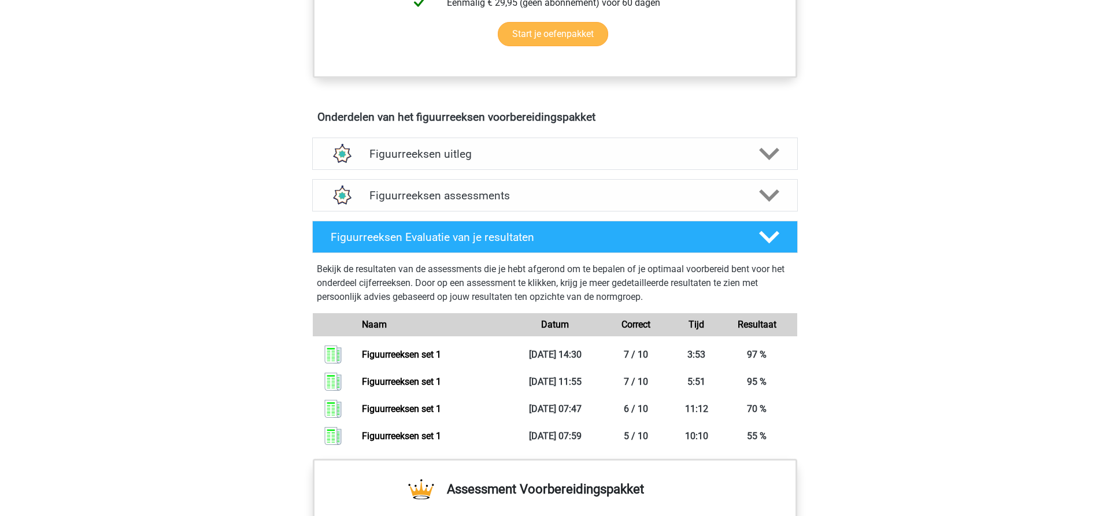
scroll to position [590, 0]
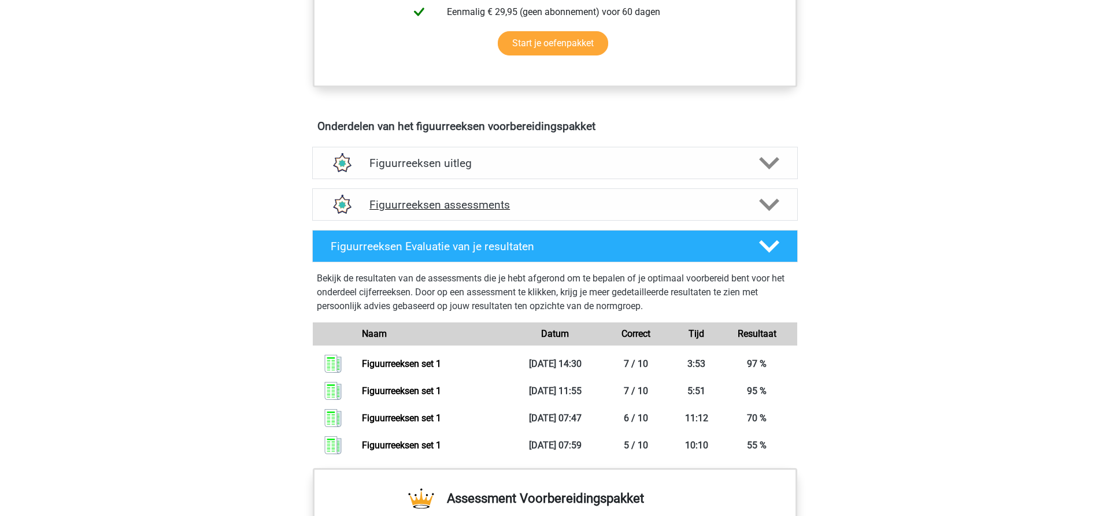
click at [765, 205] on polygon at bounding box center [769, 204] width 20 height 13
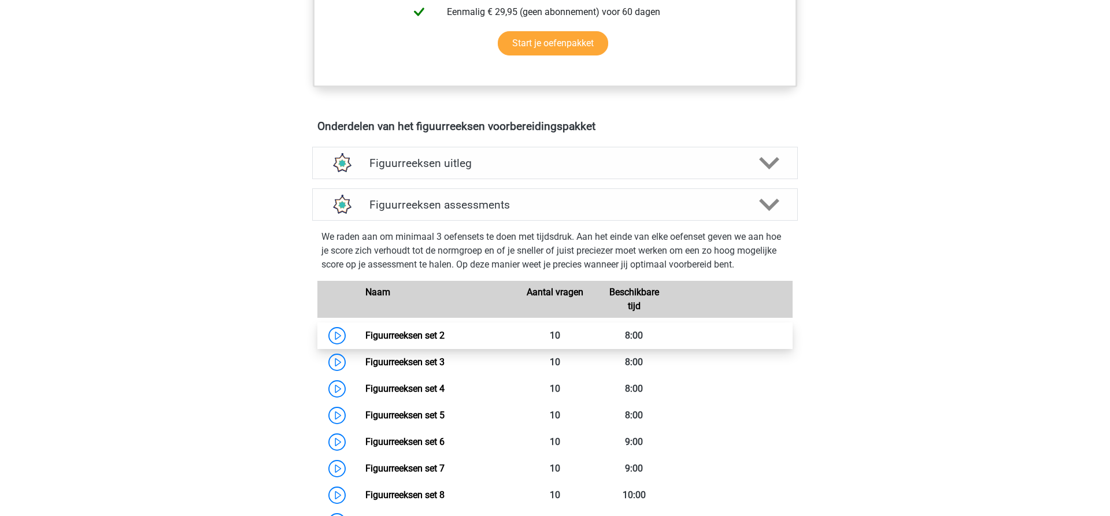
click at [444, 336] on link "Figuurreeksen set 2" at bounding box center [404, 335] width 79 height 11
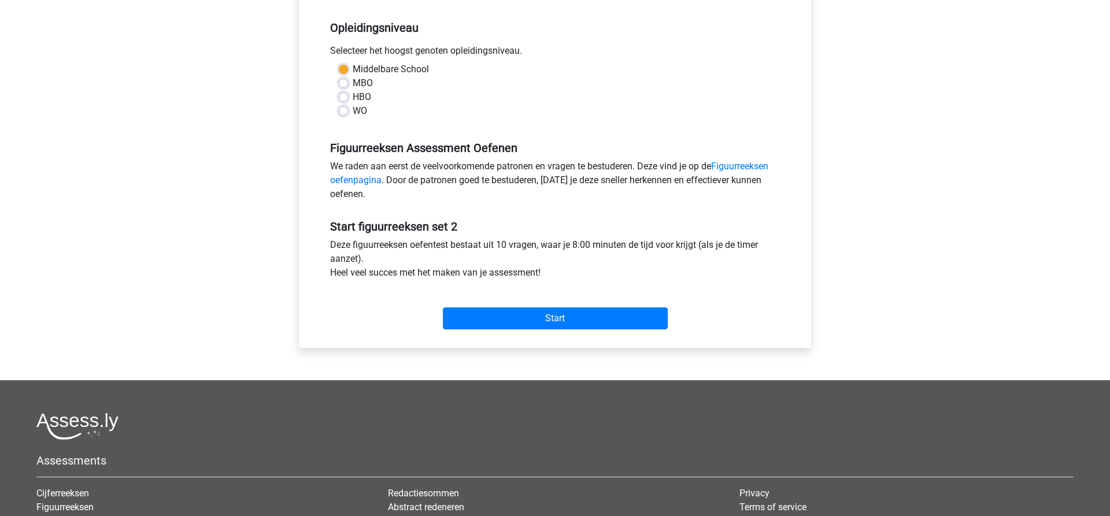
scroll to position [354, 0]
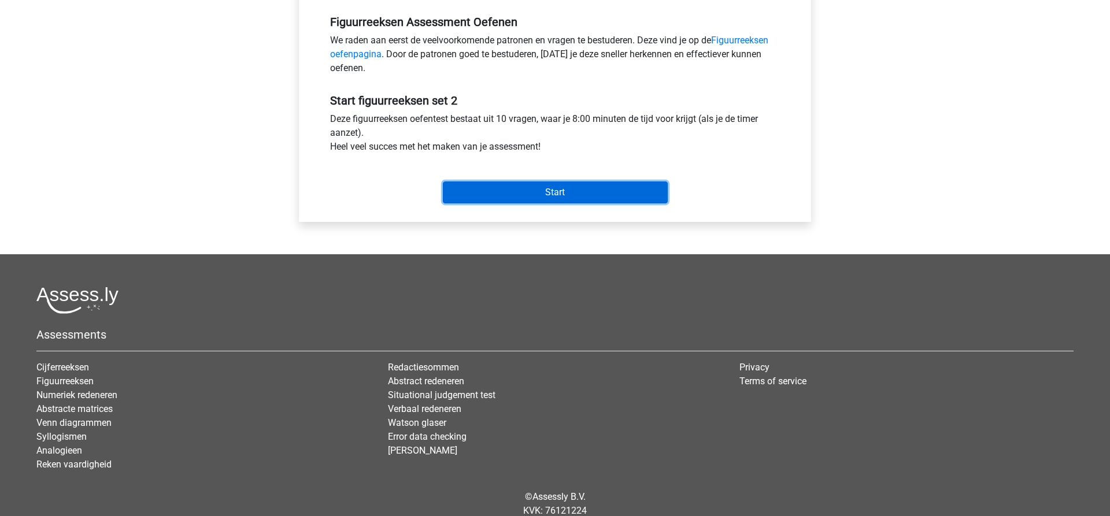
click at [550, 194] on input "Start" at bounding box center [555, 192] width 225 height 22
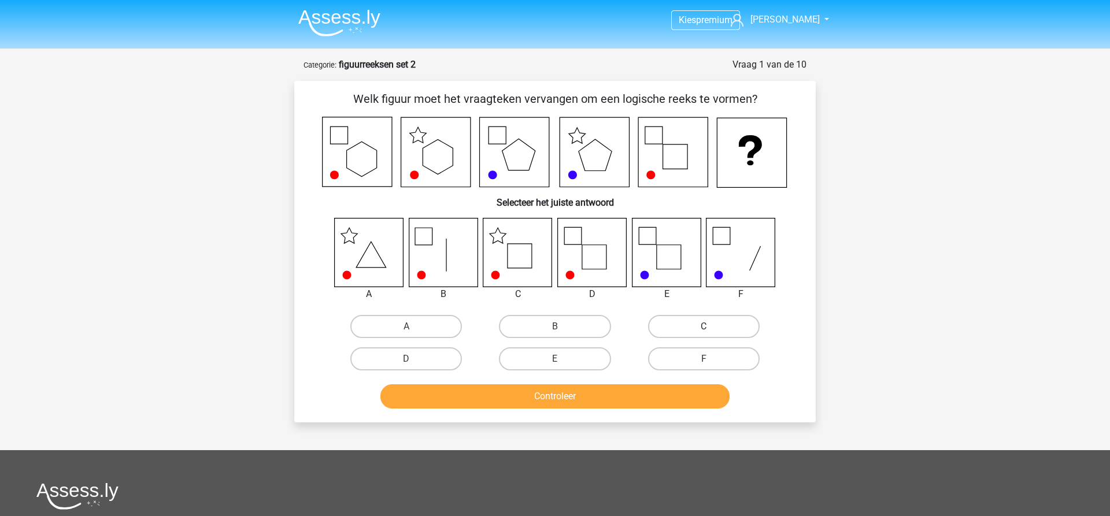
click at [701, 328] on label "C" at bounding box center [704, 326] width 112 height 23
click at [703, 328] on input "C" at bounding box center [707, 331] width 8 height 8
radio input "true"
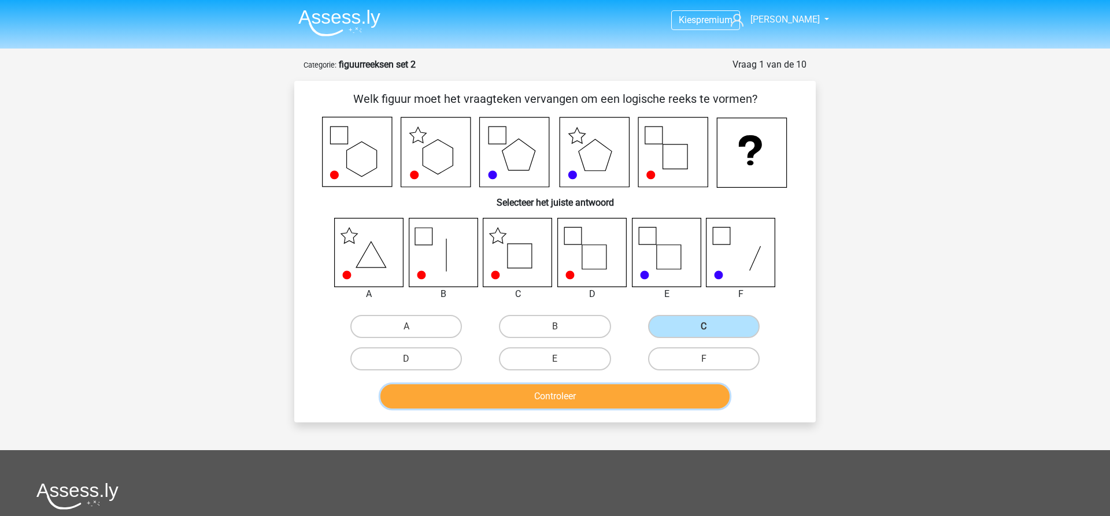
click at [581, 385] on button "Controleer" at bounding box center [555, 396] width 350 height 24
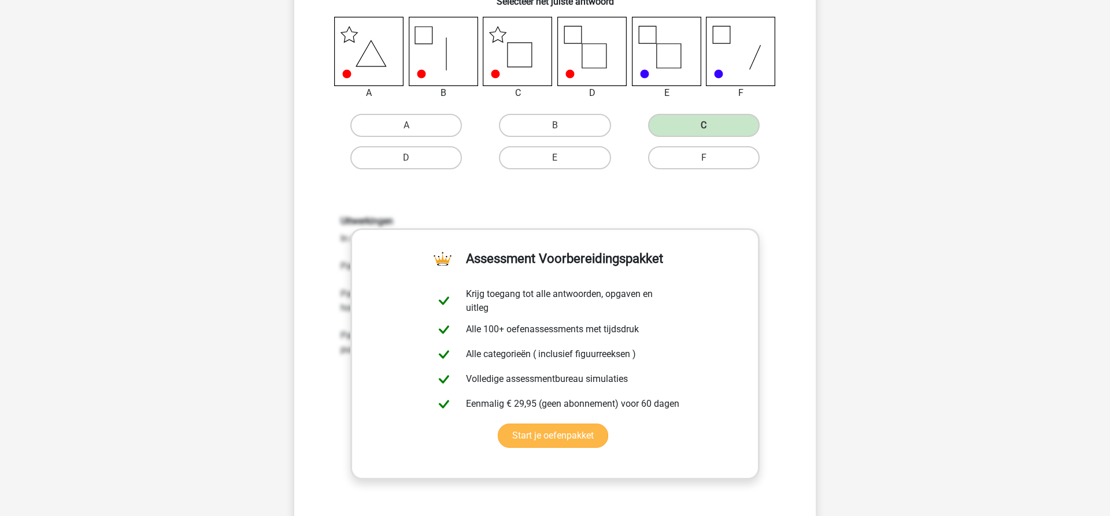
scroll to position [295, 0]
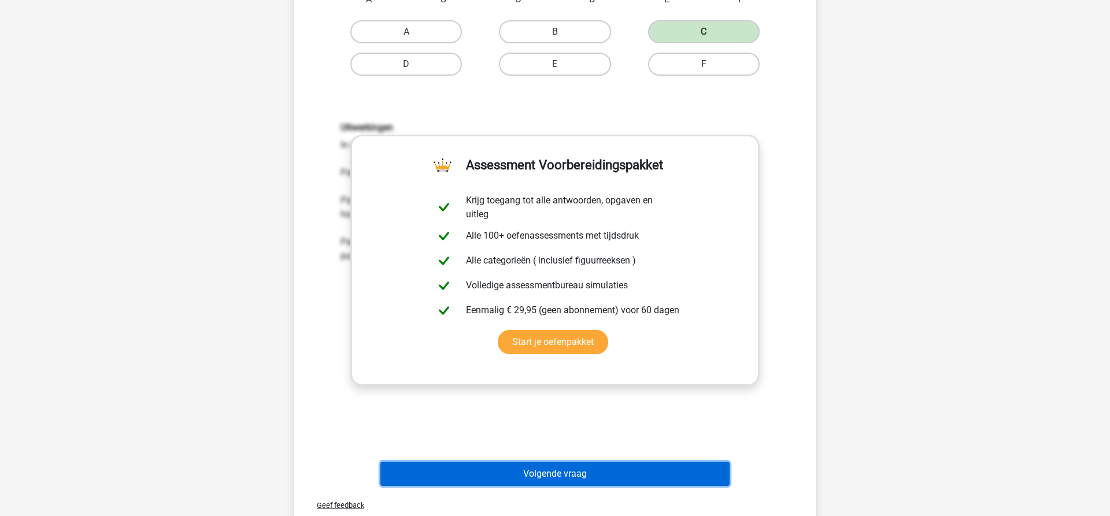
click at [579, 472] on button "Volgende vraag" at bounding box center [555, 474] width 350 height 24
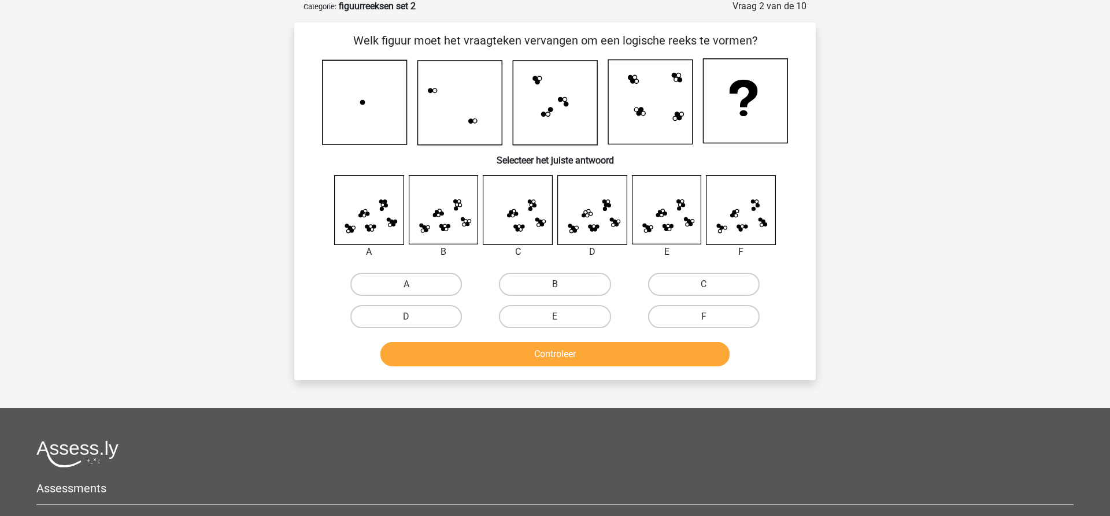
scroll to position [58, 0]
click at [552, 316] on label "E" at bounding box center [555, 317] width 112 height 23
click at [555, 317] on input "E" at bounding box center [559, 321] width 8 height 8
radio input "true"
click at [551, 358] on button "Controleer" at bounding box center [555, 355] width 350 height 24
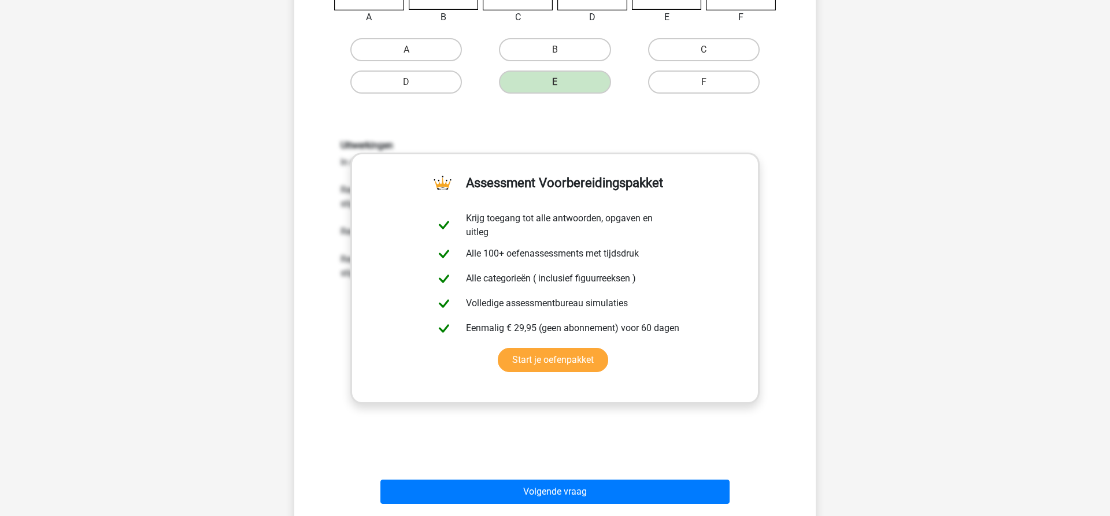
scroll to position [353, 0]
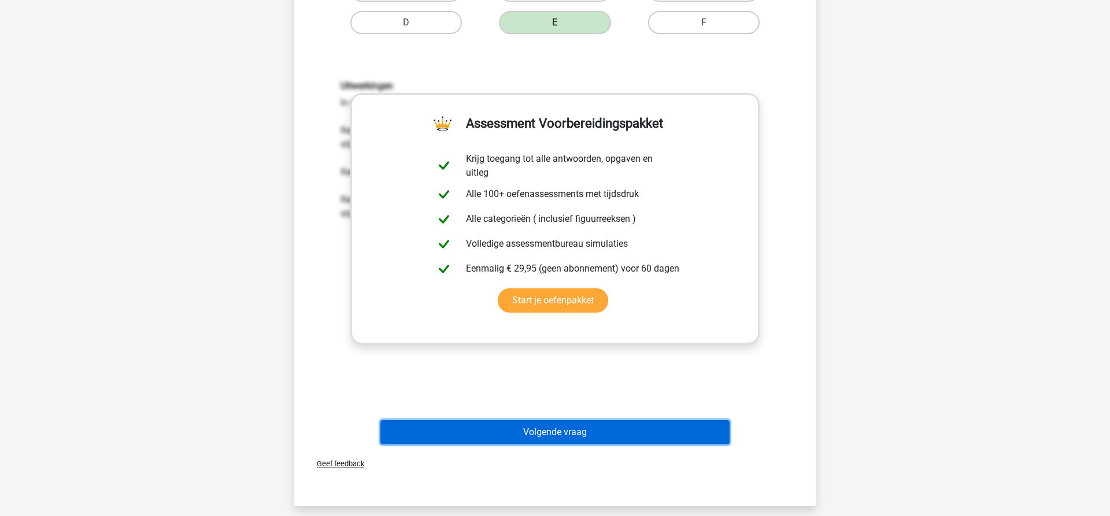
click at [570, 432] on button "Volgende vraag" at bounding box center [555, 432] width 350 height 24
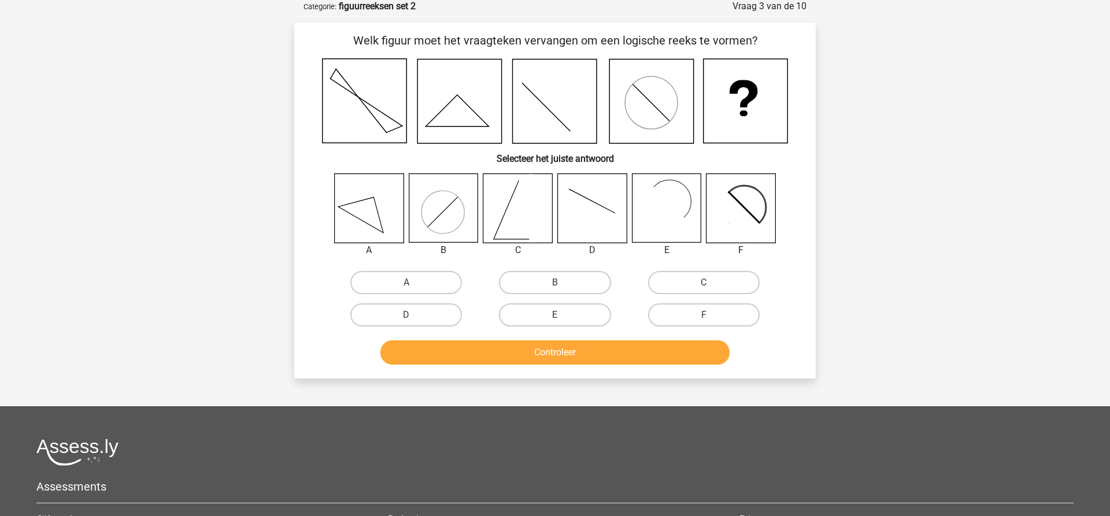
scroll to position [58, 0]
click at [556, 316] on input "E" at bounding box center [559, 320] width 8 height 8
radio input "true"
click at [554, 355] on button "Controleer" at bounding box center [555, 353] width 350 height 24
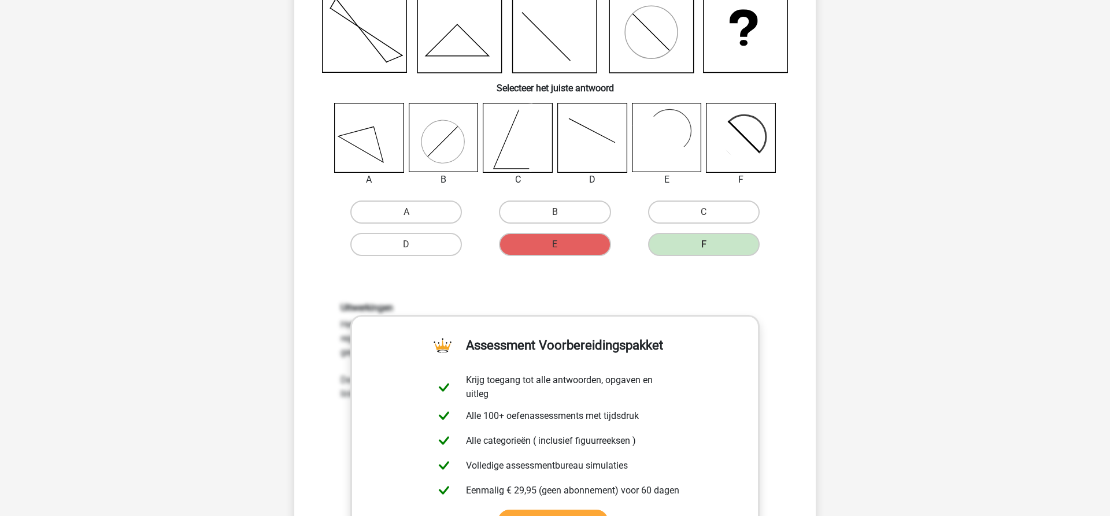
scroll to position [353, 0]
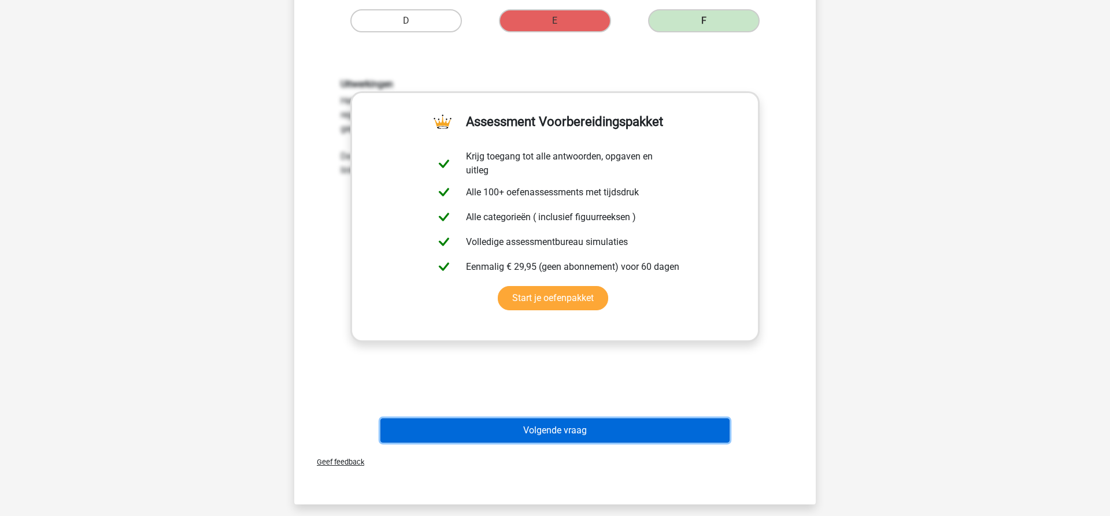
click at [592, 430] on button "Volgende vraag" at bounding box center [555, 430] width 350 height 24
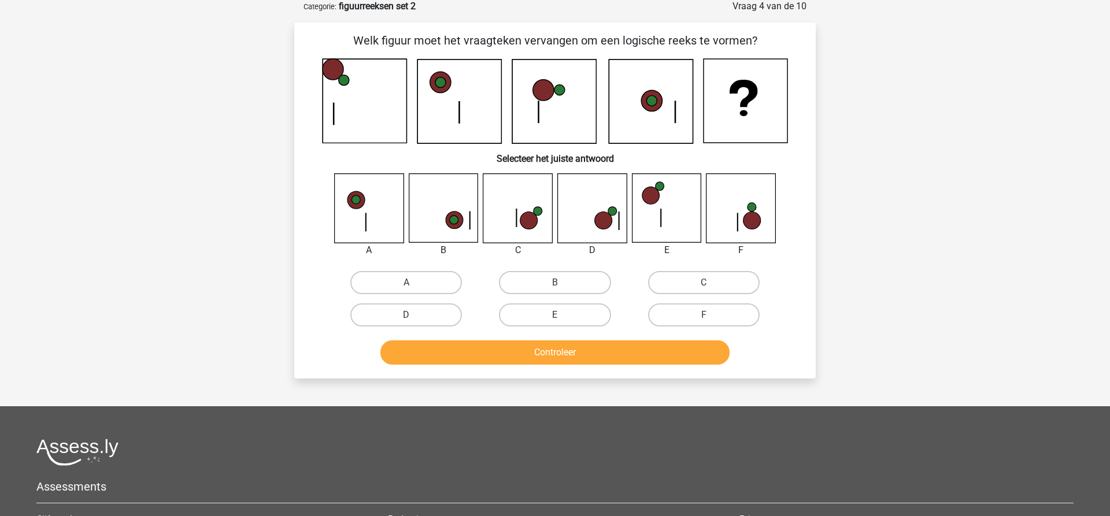
scroll to position [58, 0]
click at [722, 316] on label "F" at bounding box center [704, 315] width 112 height 23
click at [711, 316] on input "F" at bounding box center [707, 320] width 8 height 8
radio input "true"
click at [662, 352] on button "Controleer" at bounding box center [555, 353] width 350 height 24
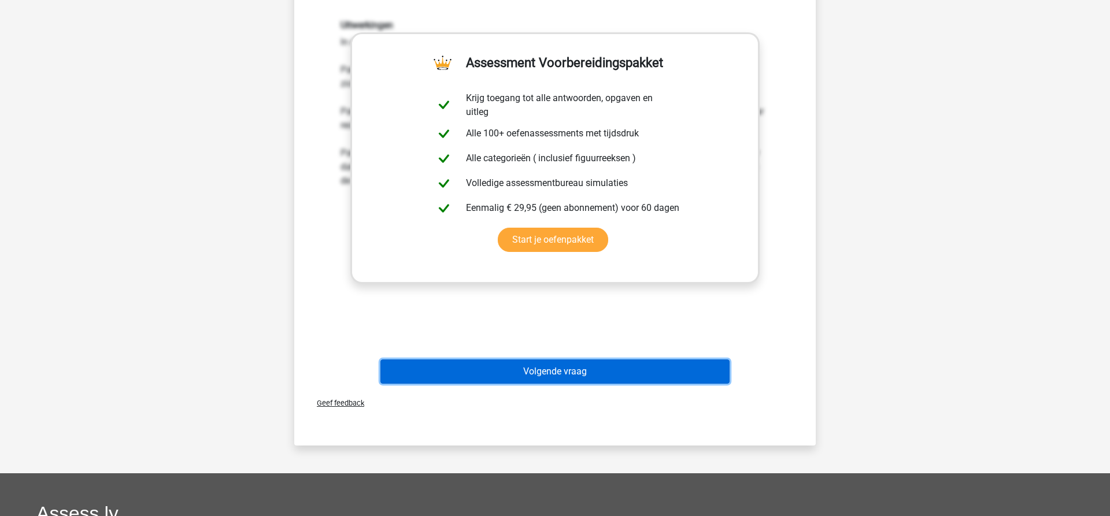
click at [579, 376] on button "Volgende vraag" at bounding box center [555, 371] width 350 height 24
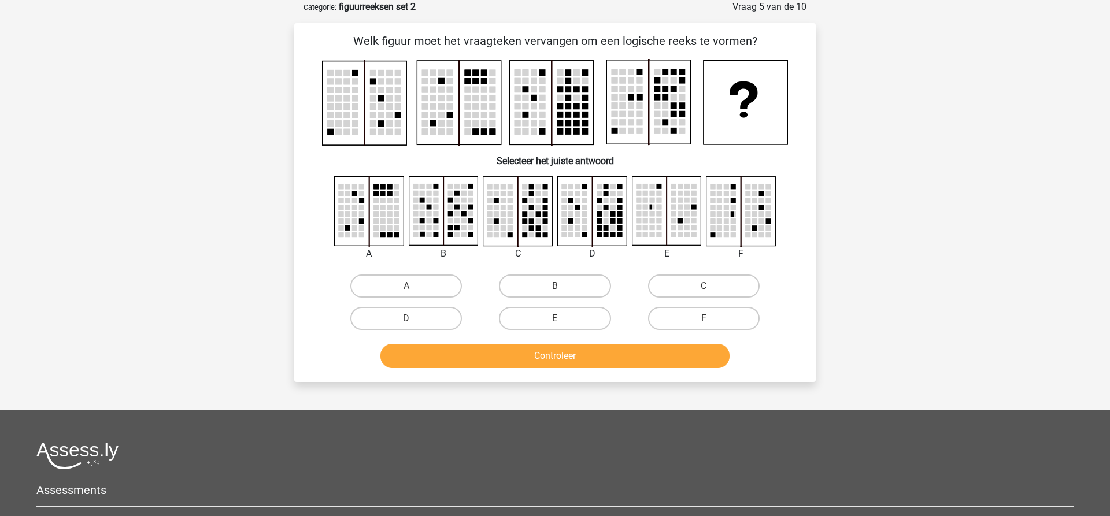
click at [560, 289] on input "B" at bounding box center [559, 290] width 8 height 8
radio input "true"
click at [557, 350] on button "Controleer" at bounding box center [555, 356] width 350 height 24
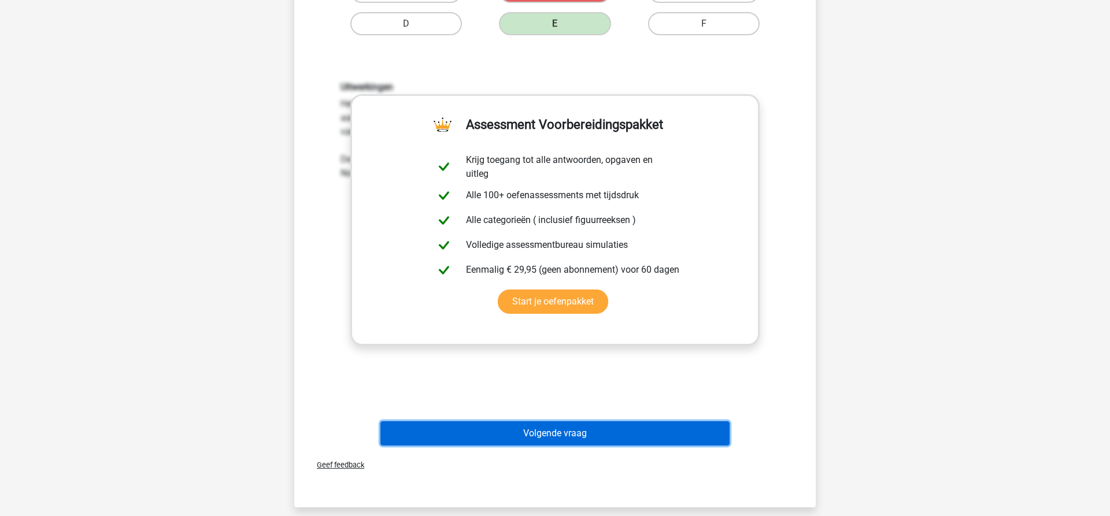
click at [585, 434] on button "Volgende vraag" at bounding box center [555, 433] width 350 height 24
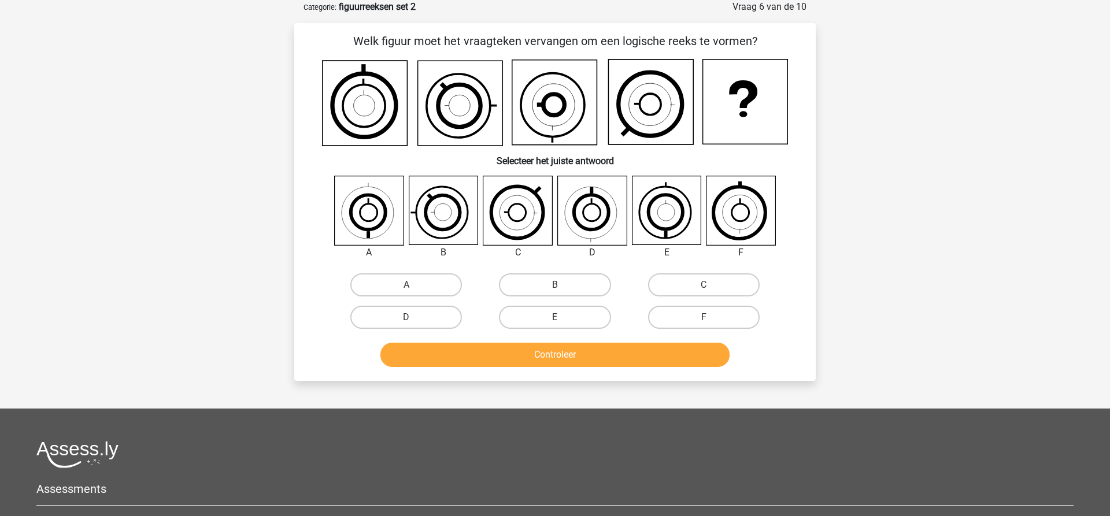
drag, startPoint x: 563, startPoint y: 287, endPoint x: 562, endPoint y: 302, distance: 15.1
click at [563, 286] on label "B" at bounding box center [555, 284] width 112 height 23
click at [562, 286] on input "B" at bounding box center [559, 289] width 8 height 8
radio input "true"
click at [555, 352] on button "Controleer" at bounding box center [555, 355] width 350 height 24
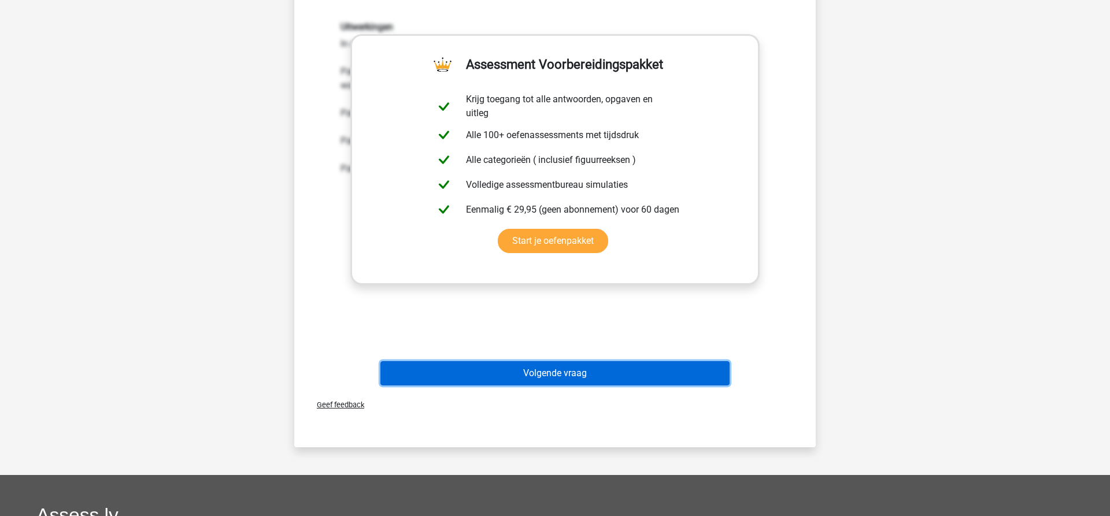
click at [530, 379] on button "Volgende vraag" at bounding box center [555, 373] width 350 height 24
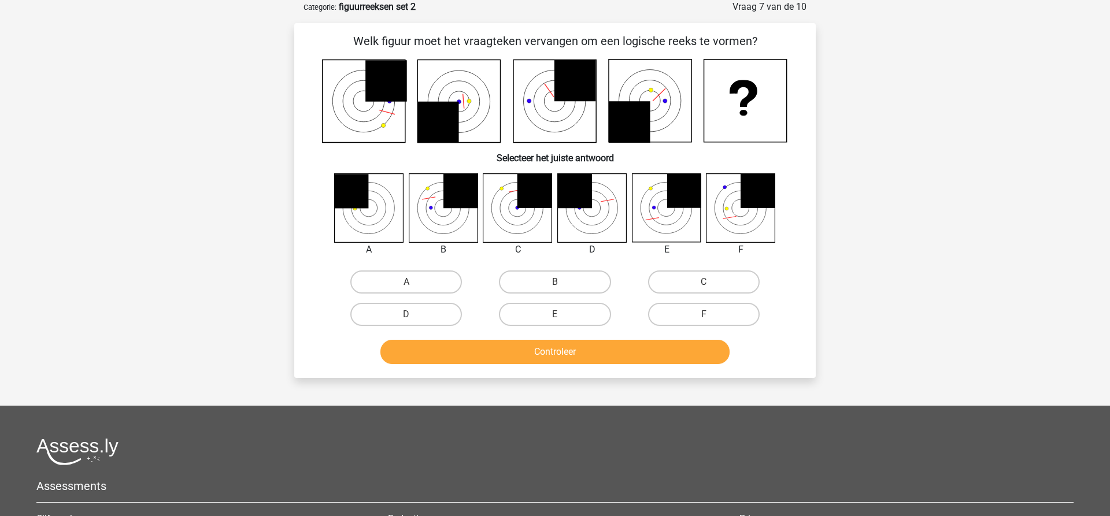
click at [555, 288] on input "B" at bounding box center [559, 286] width 8 height 8
radio input "true"
click at [558, 341] on button "Controleer" at bounding box center [555, 352] width 350 height 24
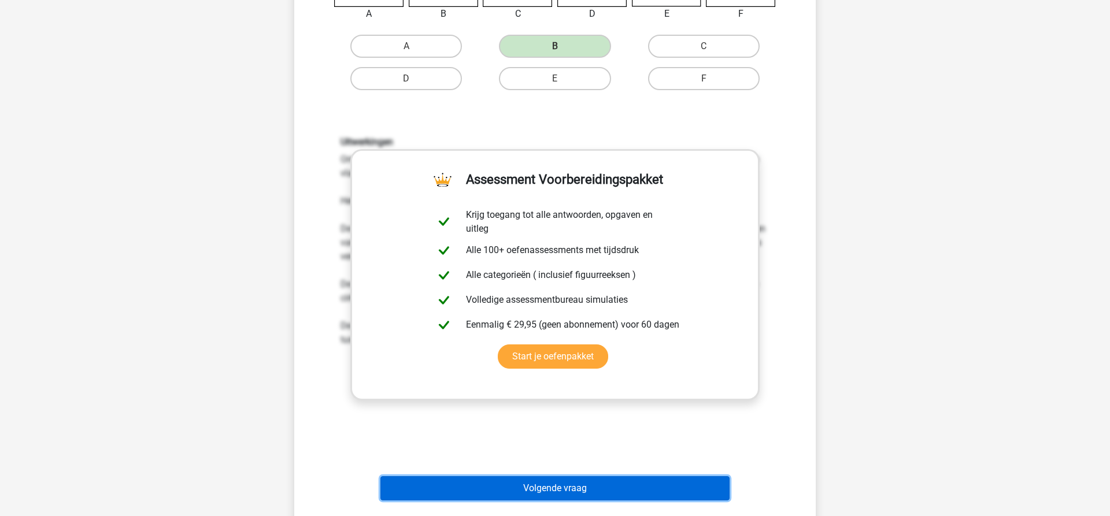
click at [580, 499] on button "Volgende vraag" at bounding box center [555, 488] width 350 height 24
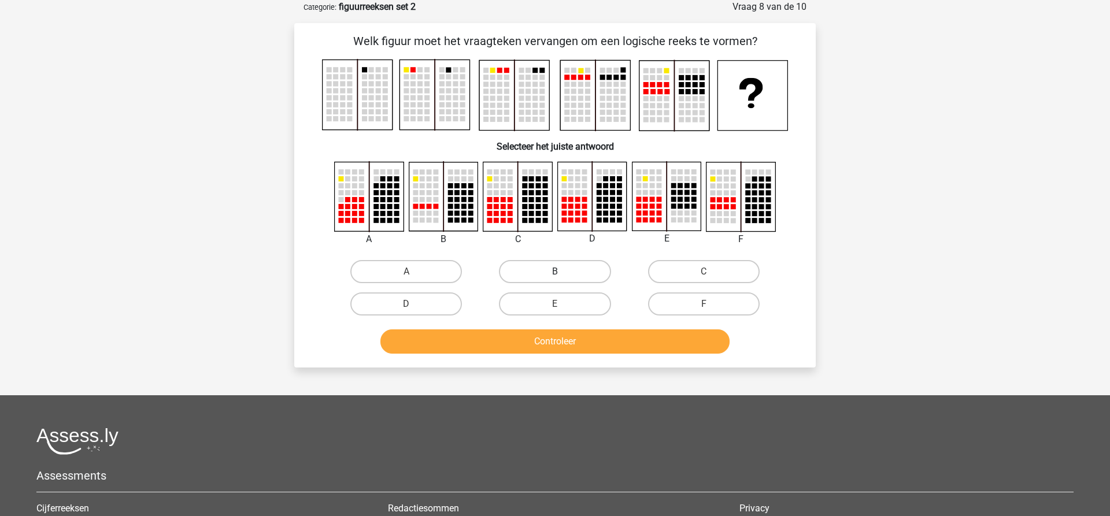
click at [549, 268] on label "B" at bounding box center [555, 271] width 112 height 23
click at [555, 272] on input "B" at bounding box center [559, 276] width 8 height 8
radio input "true"
click at [557, 337] on button "Controleer" at bounding box center [555, 341] width 350 height 24
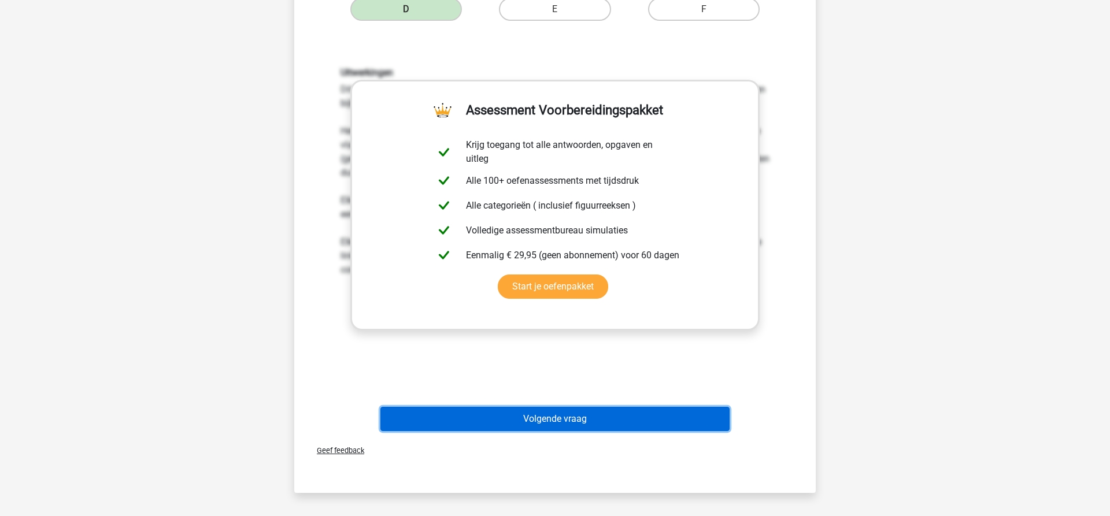
click at [568, 419] on button "Volgende vraag" at bounding box center [555, 419] width 350 height 24
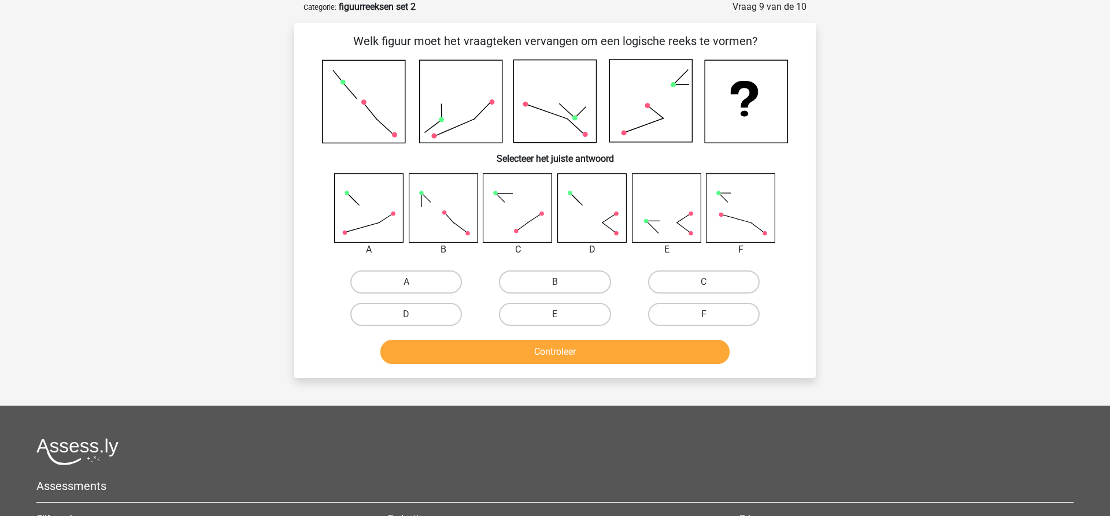
drag, startPoint x: 410, startPoint y: 315, endPoint x: 511, endPoint y: 347, distance: 106.0
click at [416, 316] on div "D" at bounding box center [405, 314] width 139 height 23
click at [546, 355] on button "Controleer" at bounding box center [555, 352] width 350 height 24
click at [397, 318] on label "D" at bounding box center [406, 314] width 112 height 23
click at [406, 318] on input "D" at bounding box center [410, 318] width 8 height 8
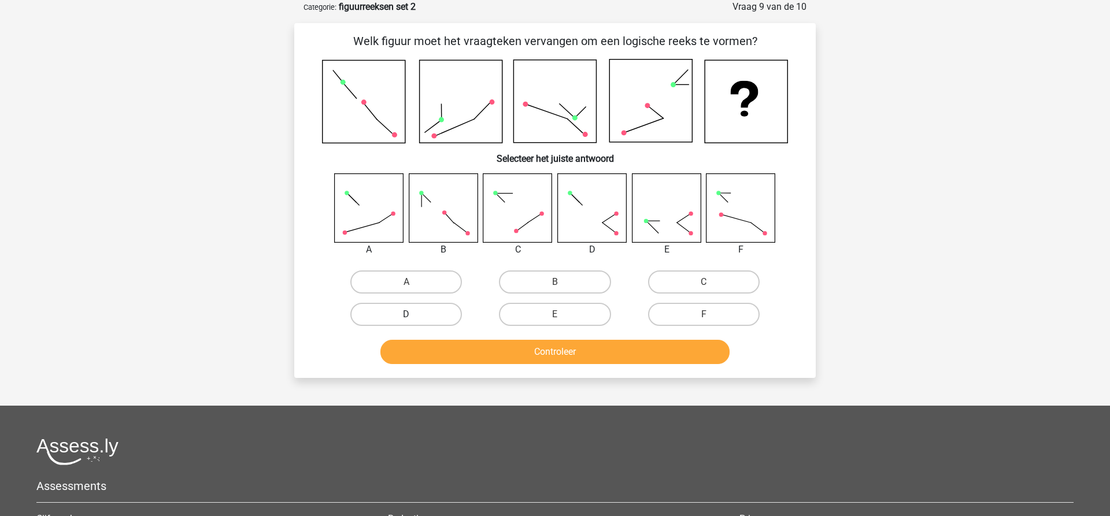
radio input "true"
click at [566, 358] on button "Controleer" at bounding box center [555, 352] width 350 height 24
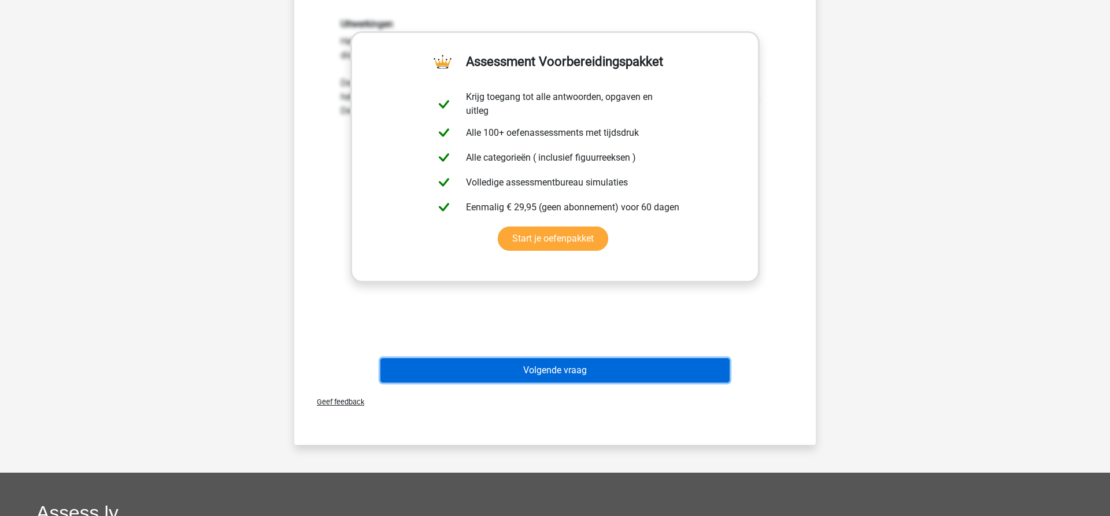
click at [562, 376] on button "Volgende vraag" at bounding box center [555, 370] width 350 height 24
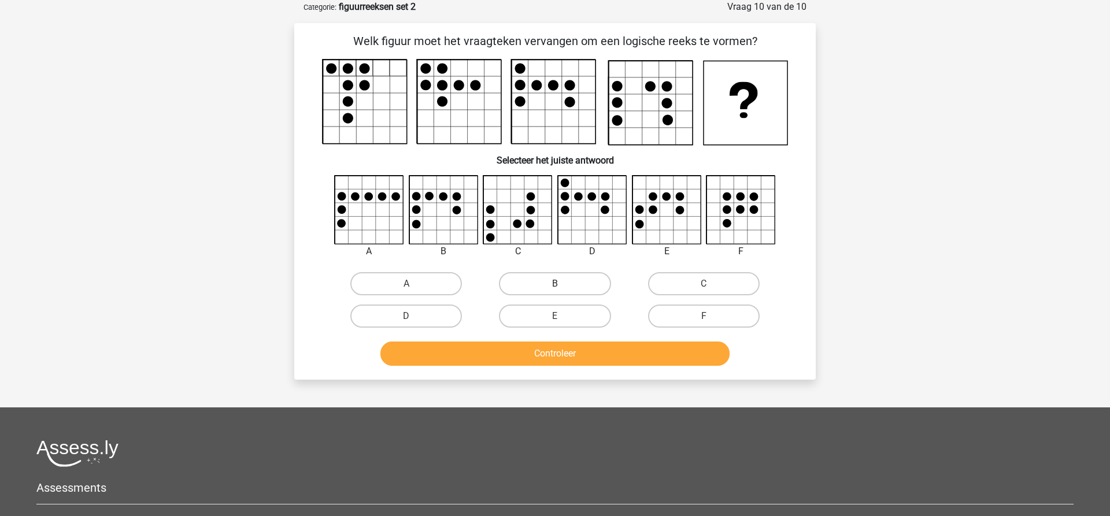
click at [561, 283] on label "B" at bounding box center [555, 283] width 112 height 23
click at [561, 284] on input "B" at bounding box center [559, 288] width 8 height 8
radio input "true"
click at [561, 354] on button "Controleer" at bounding box center [555, 354] width 350 height 24
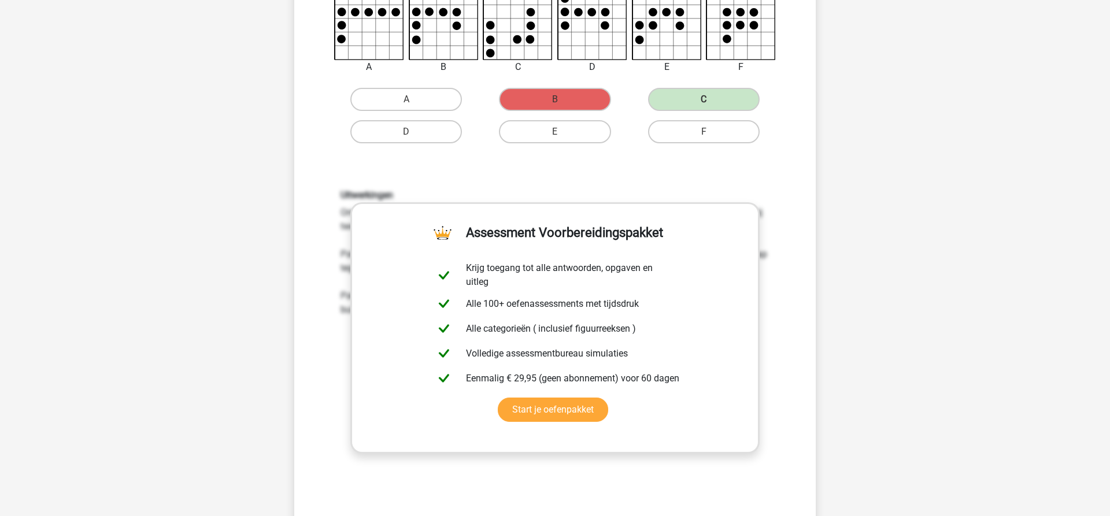
scroll to position [353, 0]
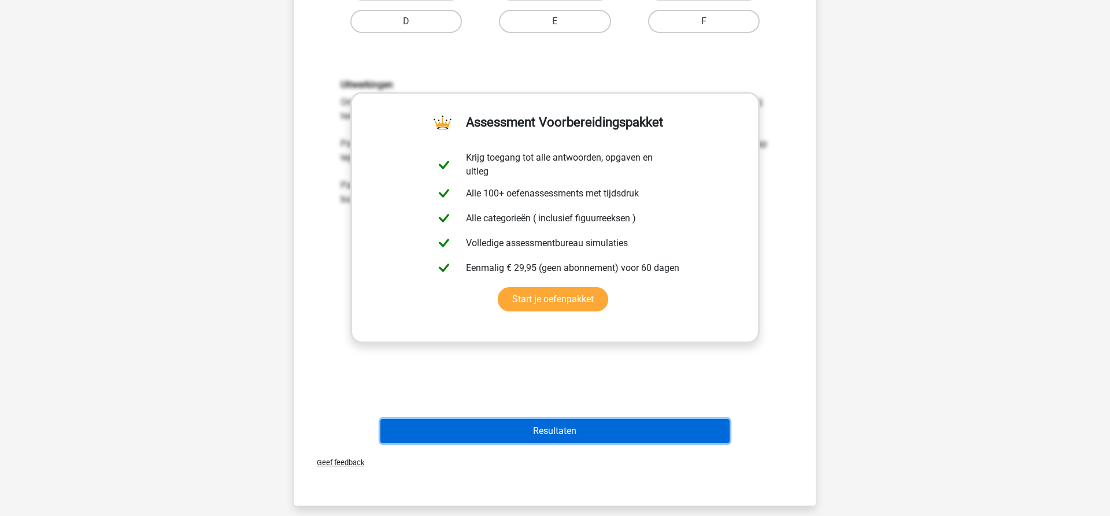
click at [563, 433] on button "Resultaten" at bounding box center [555, 431] width 350 height 24
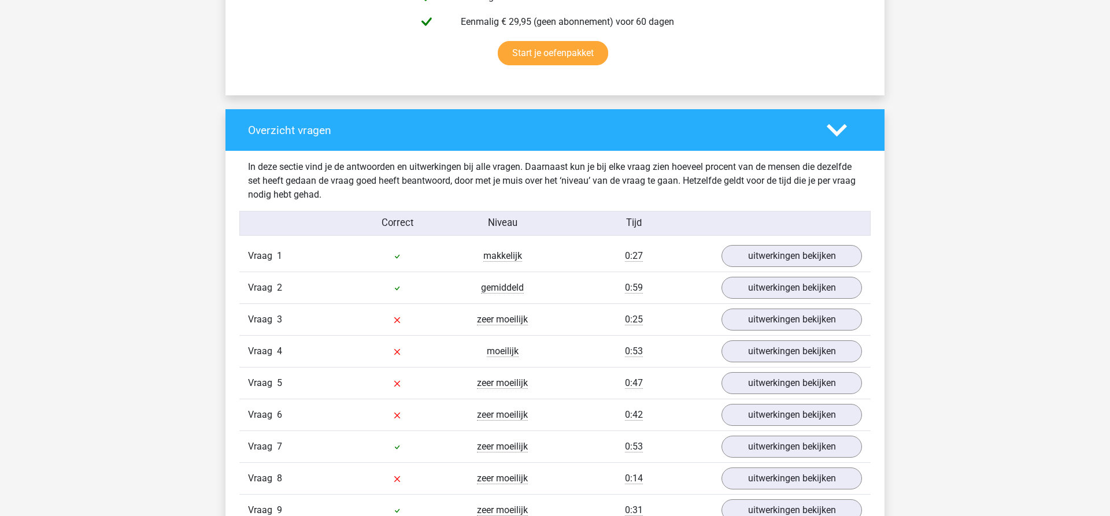
scroll to position [825, 0]
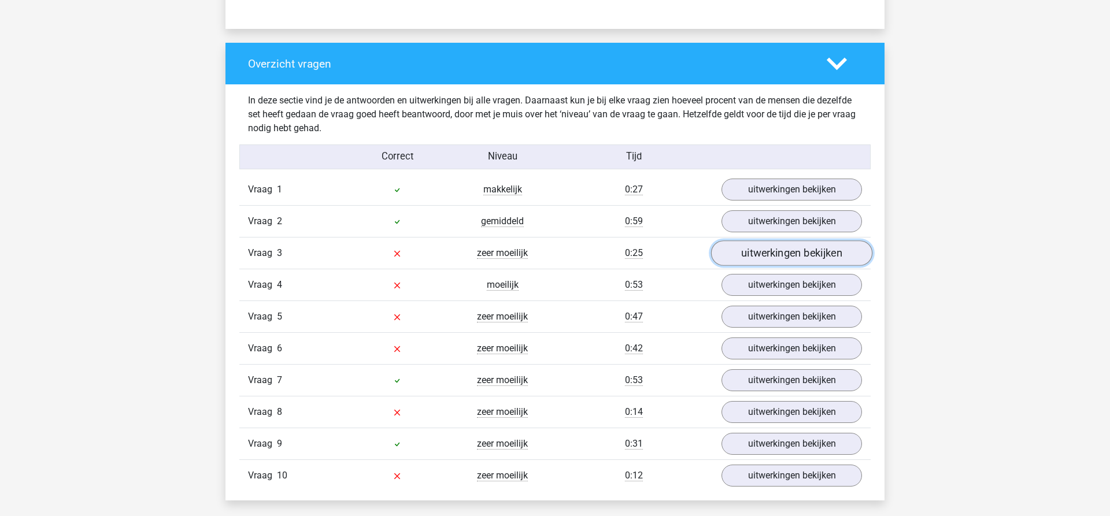
click at [771, 251] on link "uitwerkingen bekijken" at bounding box center [791, 252] width 161 height 25
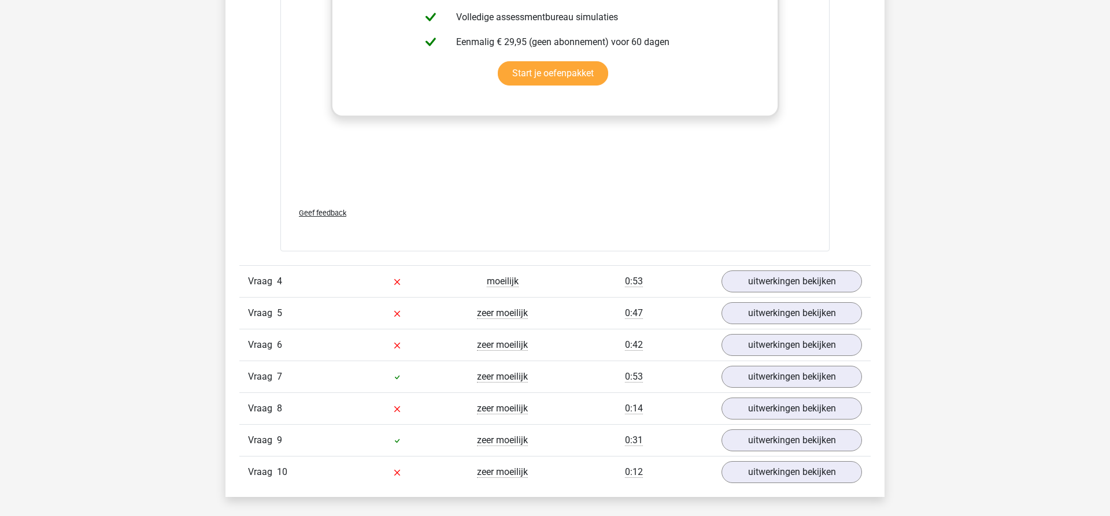
scroll to position [1828, 0]
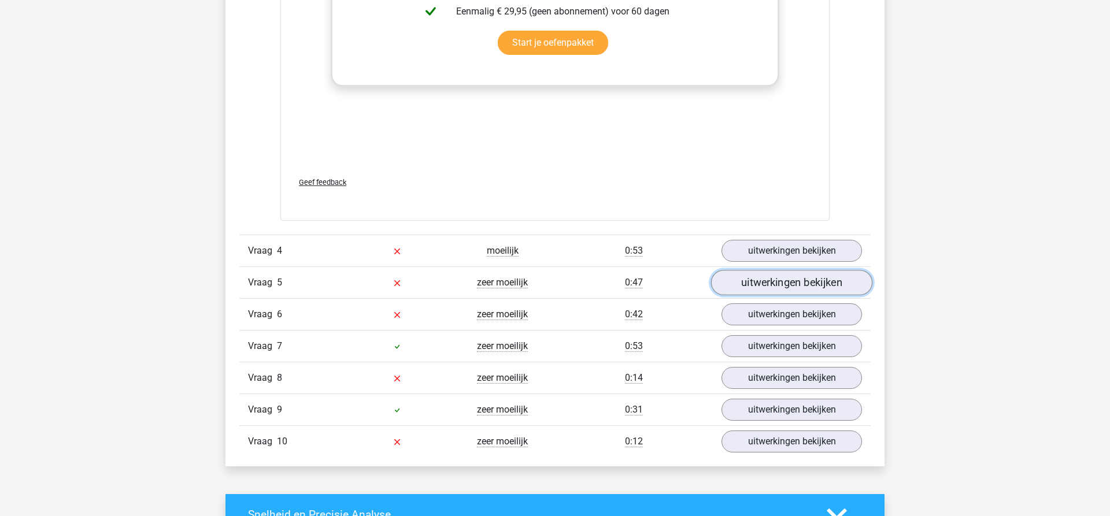
click at [767, 281] on link "uitwerkingen bekijken" at bounding box center [791, 282] width 161 height 25
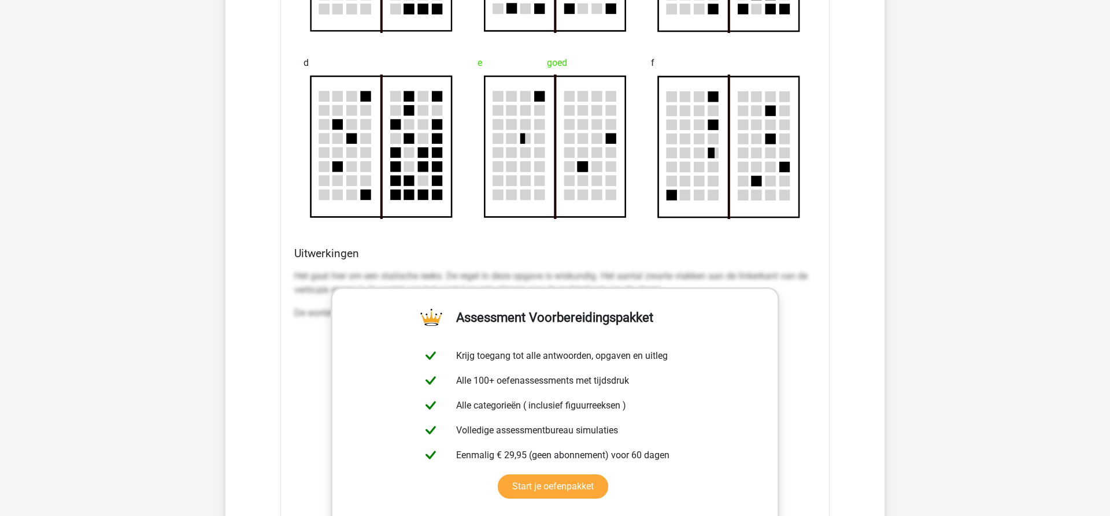
scroll to position [2771, 0]
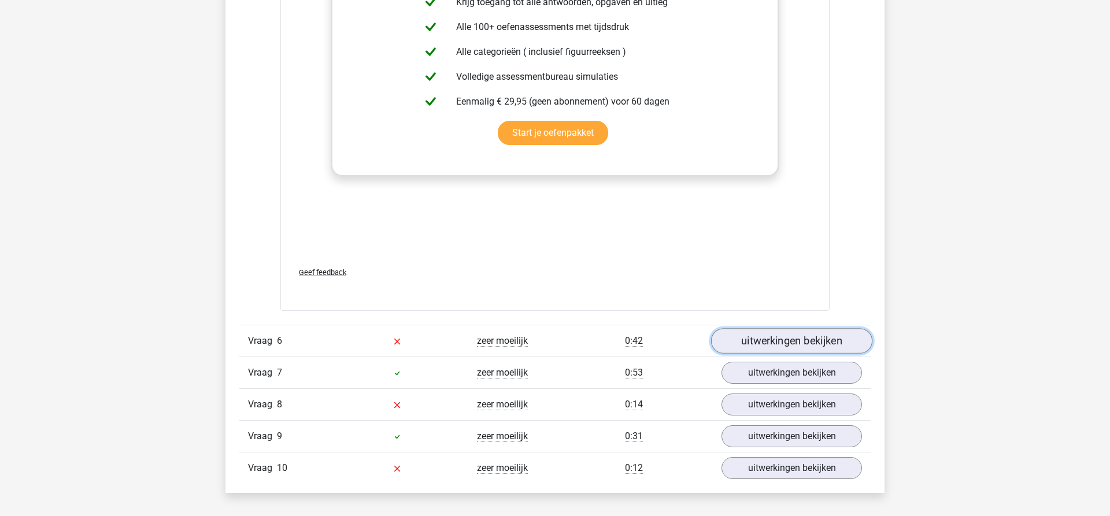
click at [778, 342] on link "uitwerkingen bekijken" at bounding box center [791, 340] width 161 height 25
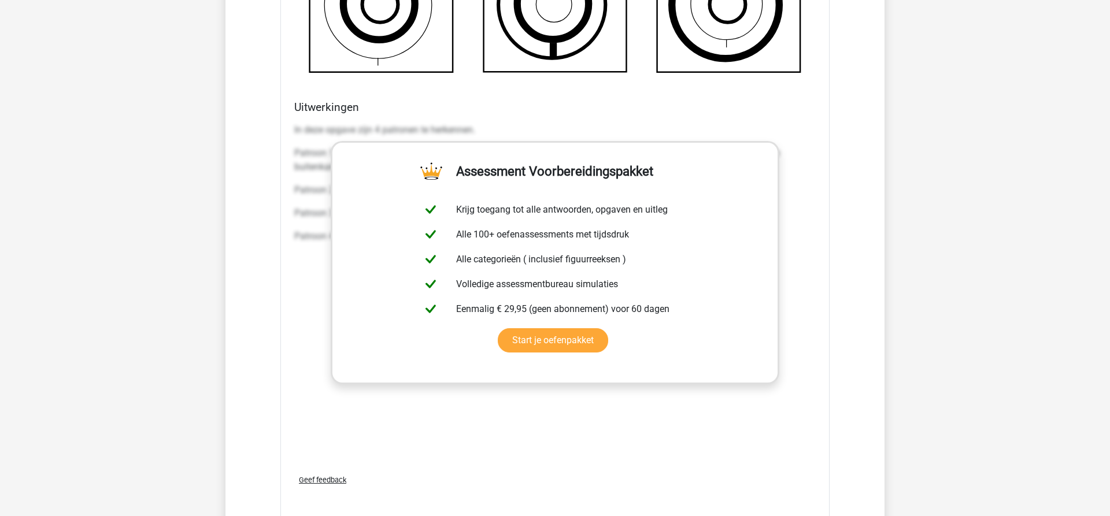
scroll to position [3773, 0]
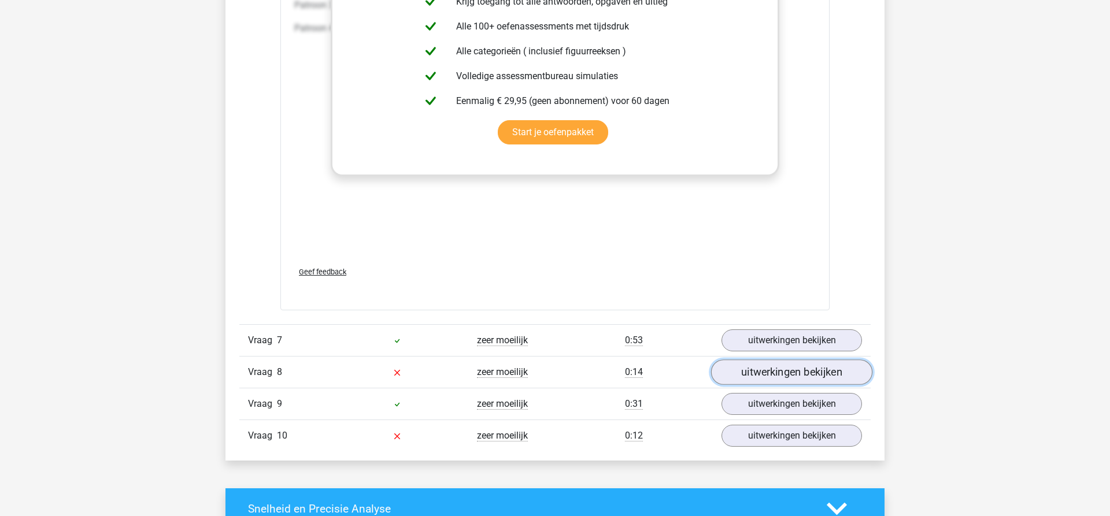
click at [792, 373] on link "uitwerkingen bekijken" at bounding box center [791, 371] width 161 height 25
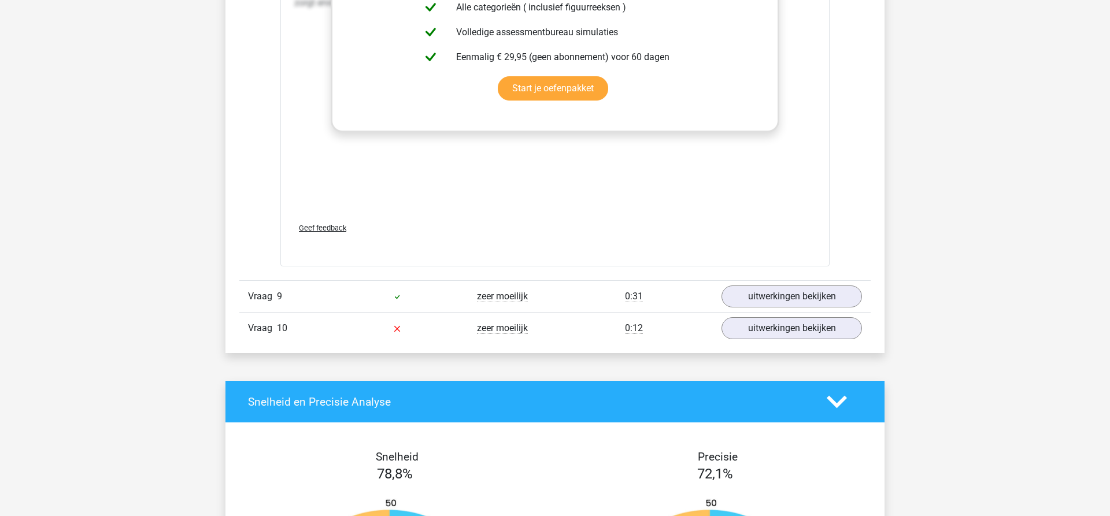
scroll to position [5129, 0]
